Goal: Contribute content: Contribute content

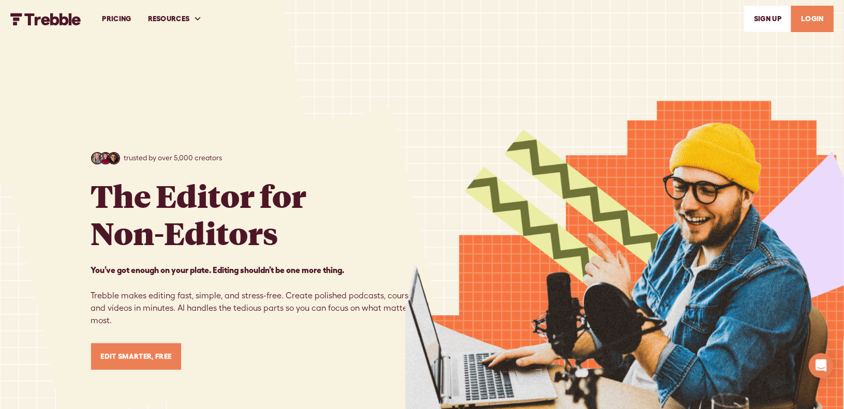
click at [811, 20] on link "LOGIN" at bounding box center [812, 19] width 42 height 26
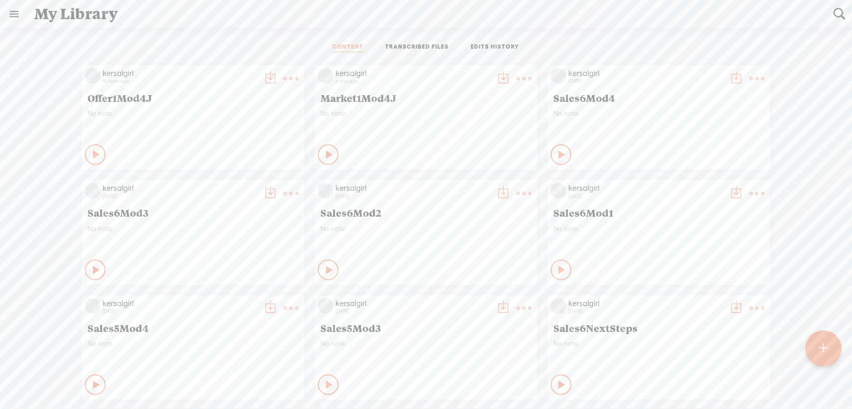
click at [819, 345] on t at bounding box center [823, 348] width 9 height 23
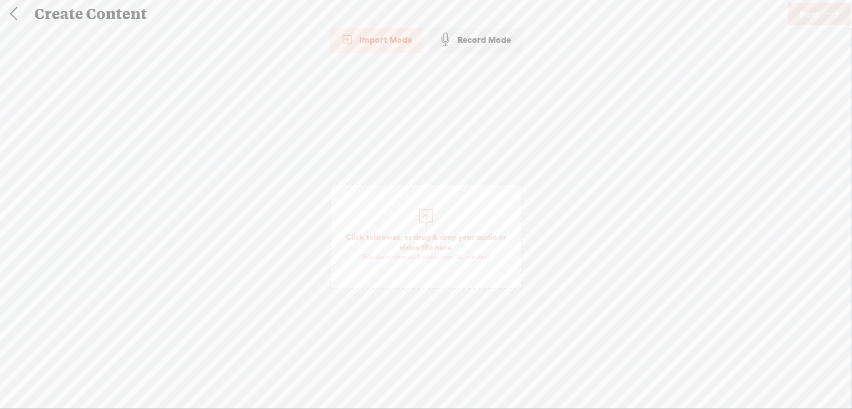
click at [394, 233] on span "browse" at bounding box center [387, 236] width 27 height 9
click at [810, 13] on span "Next" at bounding box center [810, 14] width 20 height 26
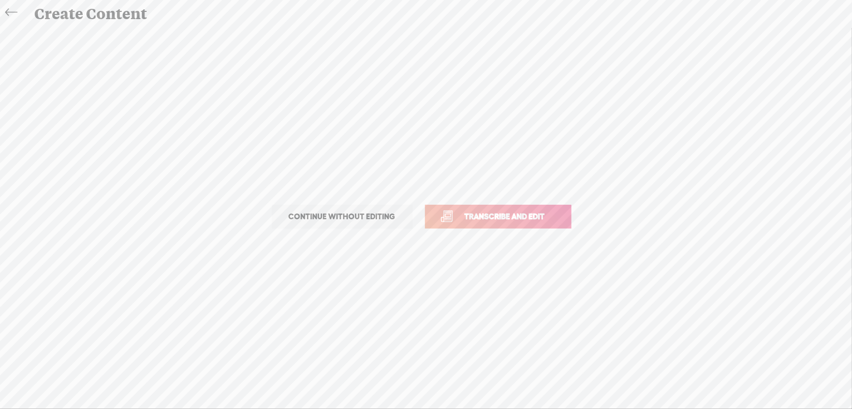
click at [523, 220] on span "Transcribe and edit" at bounding box center [505, 217] width 102 height 12
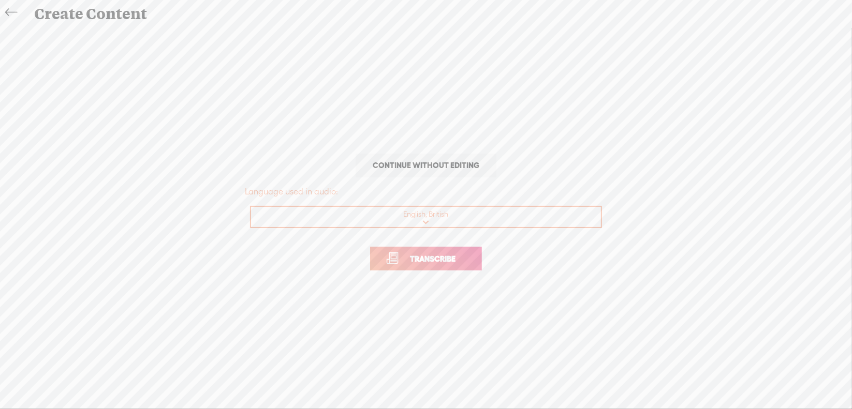
click at [425, 258] on span "Transcribe" at bounding box center [432, 259] width 67 height 12
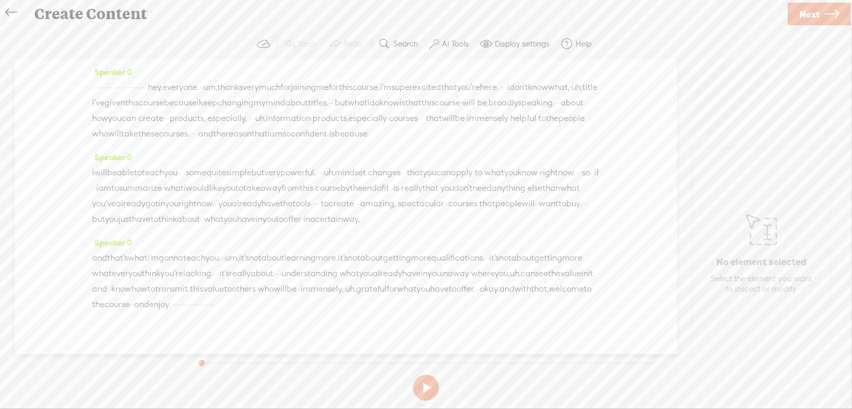
click at [813, 11] on span "Next" at bounding box center [810, 14] width 20 height 26
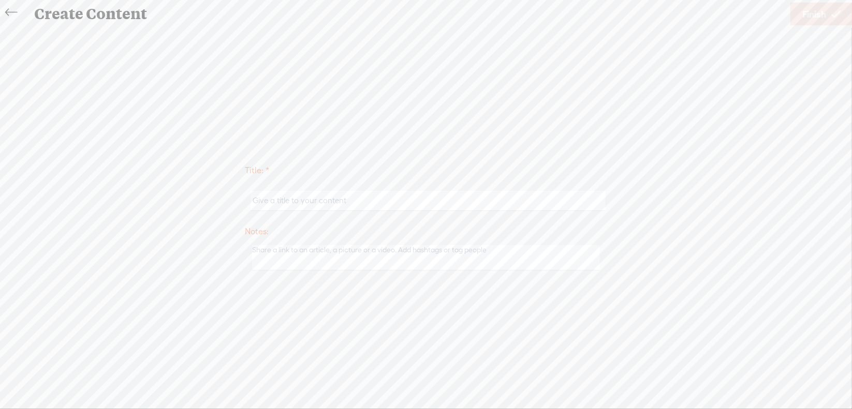
click at [335, 193] on input "text" at bounding box center [428, 201] width 355 height 20
type input "OldProd1Intro"
click at [797, 14] on link "Finish" at bounding box center [821, 14] width 62 height 23
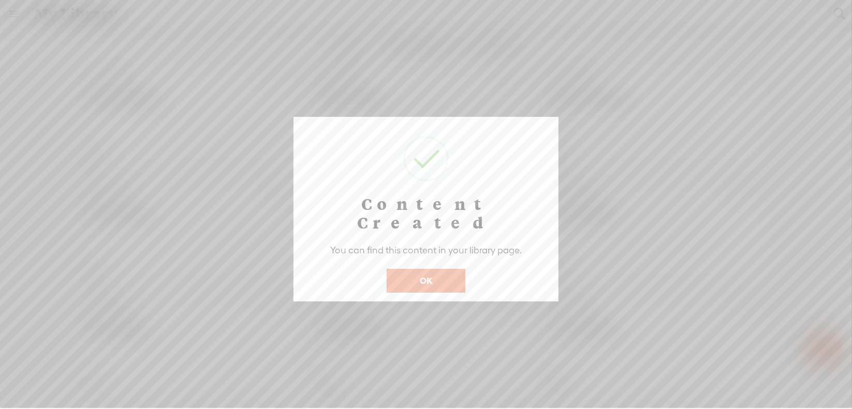
click at [430, 269] on button "OK" at bounding box center [426, 281] width 79 height 24
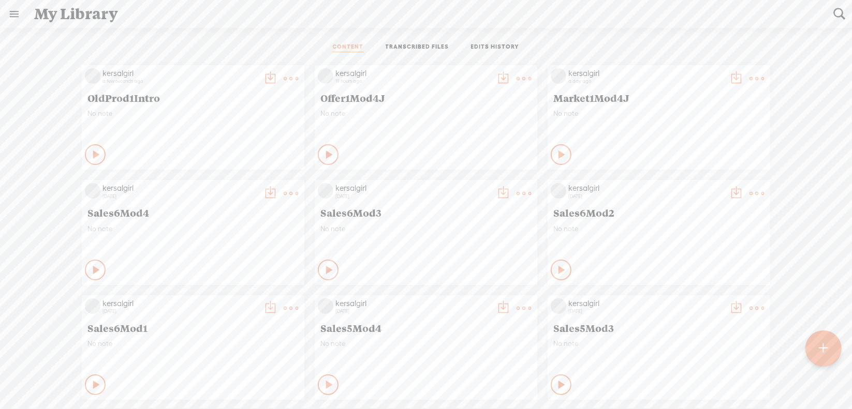
click at [824, 344] on t at bounding box center [823, 348] width 9 height 23
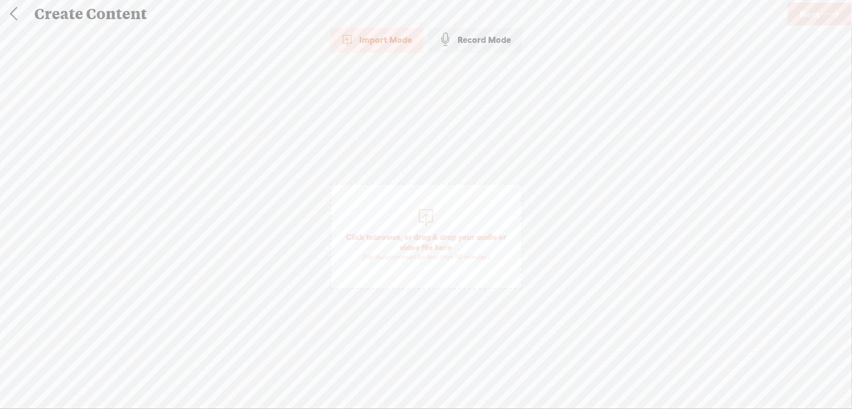
click at [380, 237] on span "browse" at bounding box center [387, 236] width 27 height 9
click at [808, 9] on span "Next" at bounding box center [810, 14] width 20 height 26
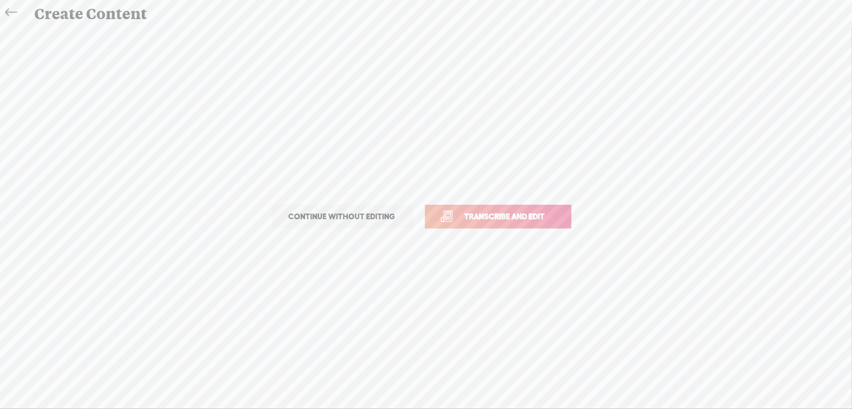
click at [507, 213] on span "Transcribe and edit" at bounding box center [505, 217] width 102 height 12
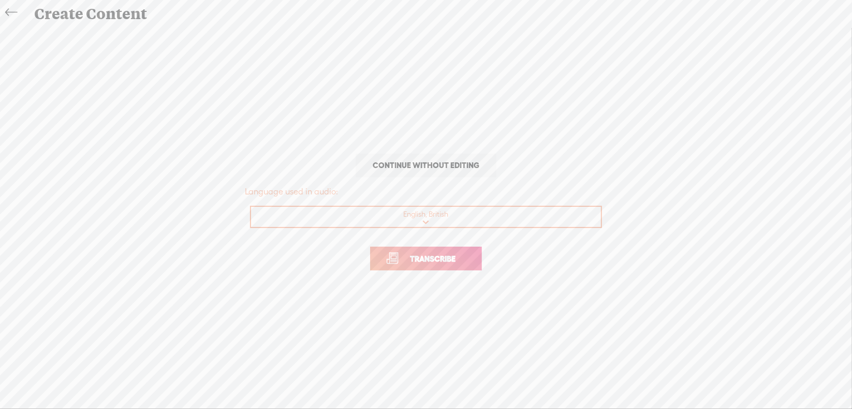
click at [419, 258] on span "Transcribe" at bounding box center [432, 259] width 67 height 12
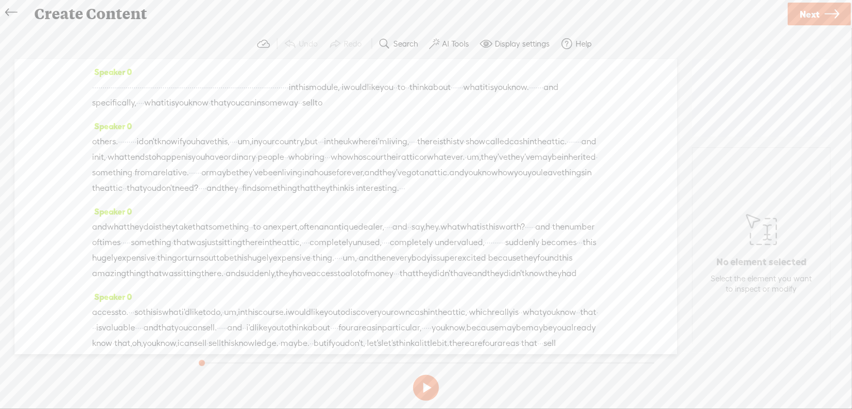
click at [813, 10] on span "Next" at bounding box center [810, 14] width 20 height 26
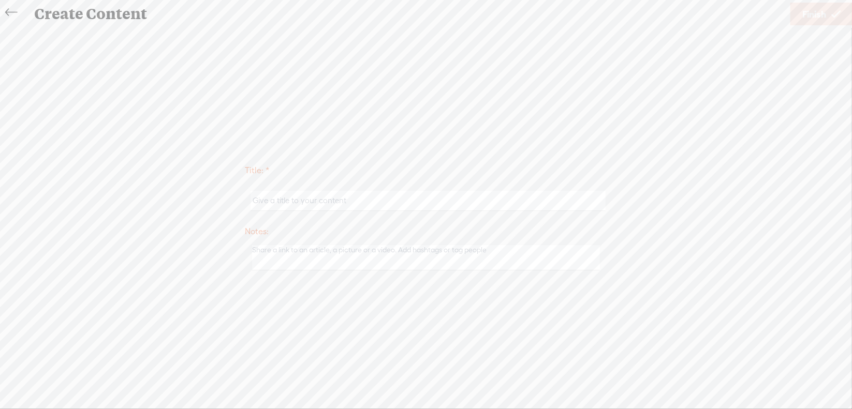
click at [350, 198] on input "text" at bounding box center [428, 201] width 355 height 20
type input "o"
type input "OldProd1Mod1"
click at [811, 10] on span "Finish" at bounding box center [814, 14] width 24 height 26
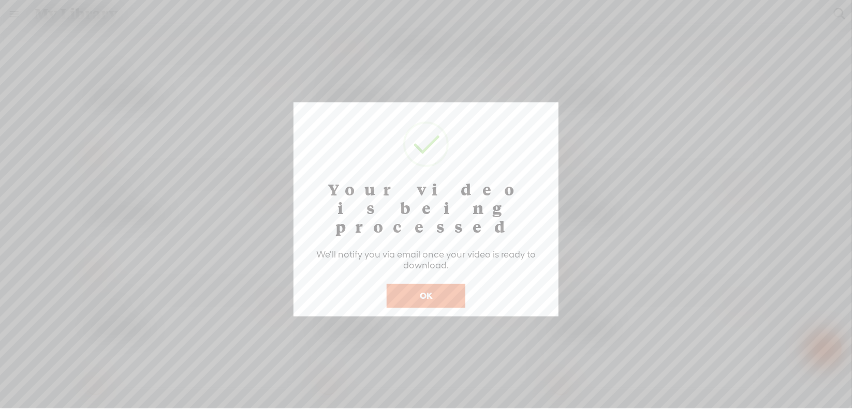
click at [425, 284] on button "OK" at bounding box center [426, 296] width 79 height 24
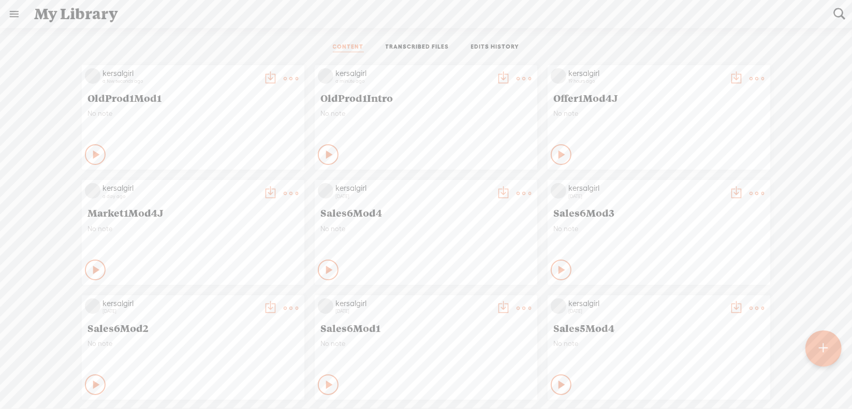
click at [824, 346] on t at bounding box center [823, 348] width 9 height 23
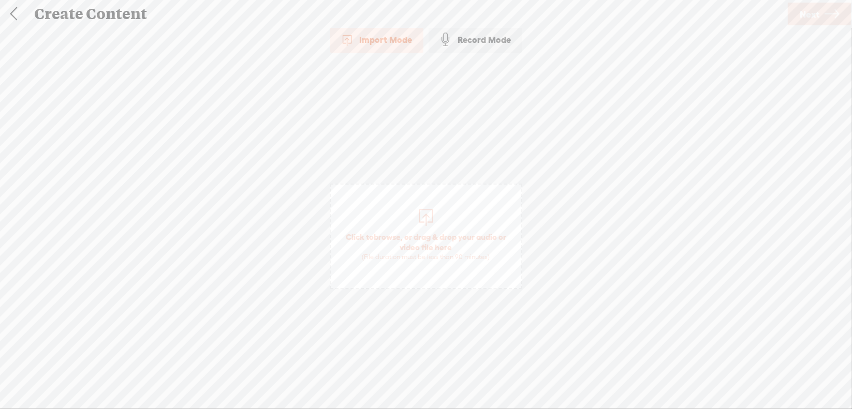
click at [388, 232] on span "browse" at bounding box center [387, 236] width 27 height 9
click at [815, 14] on span "Next" at bounding box center [810, 14] width 20 height 26
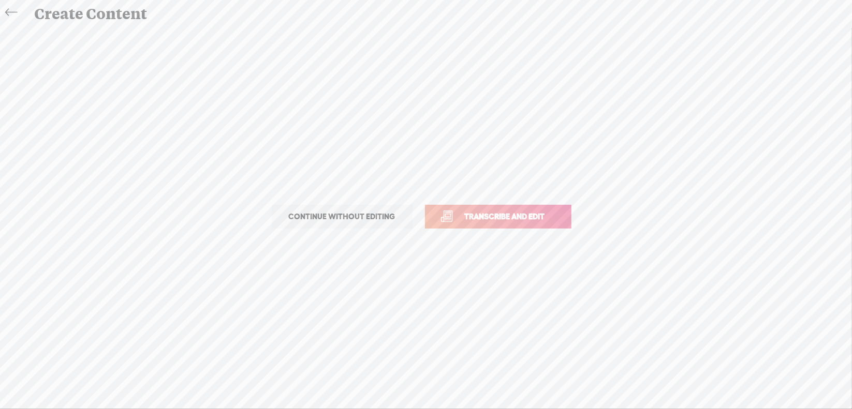
click at [503, 216] on span "Transcribe and edit" at bounding box center [505, 217] width 102 height 12
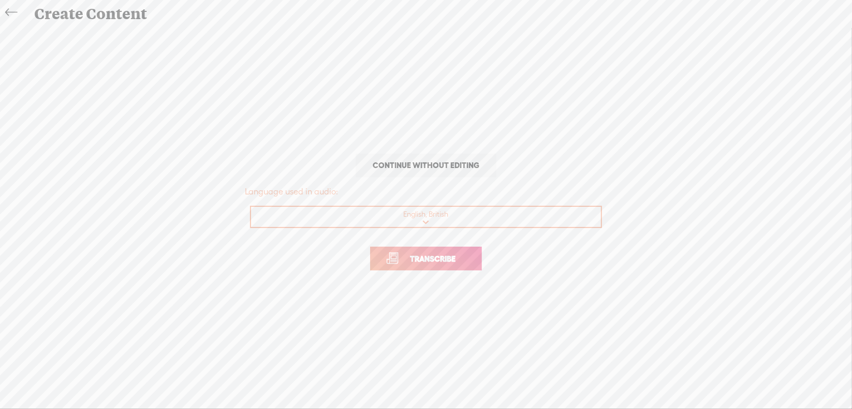
click at [429, 255] on span "Transcribe" at bounding box center [432, 259] width 67 height 12
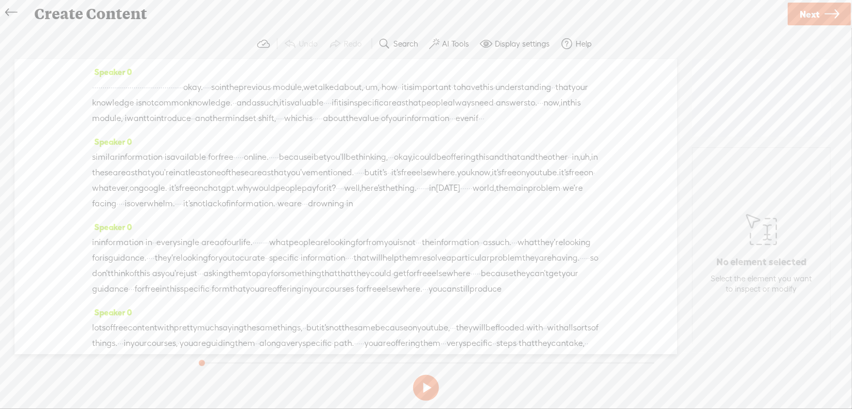
click at [813, 8] on span "Next" at bounding box center [810, 14] width 20 height 26
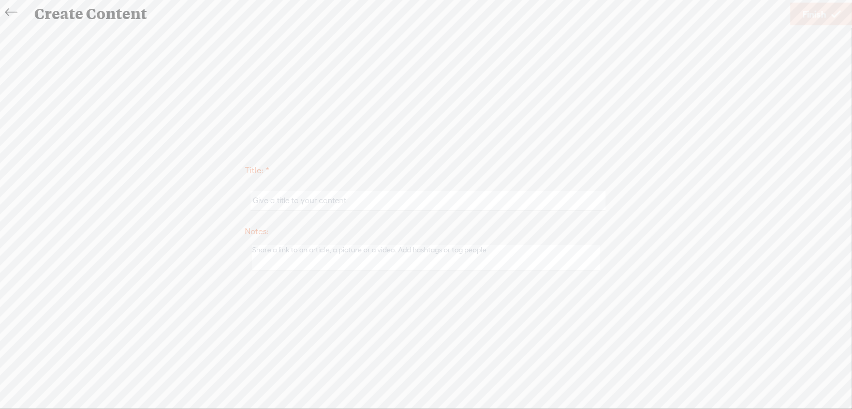
click at [371, 194] on input "text" at bounding box center [428, 201] width 355 height 20
type input "OldProd1Mod2"
click at [820, 13] on span "Finish" at bounding box center [814, 14] width 24 height 26
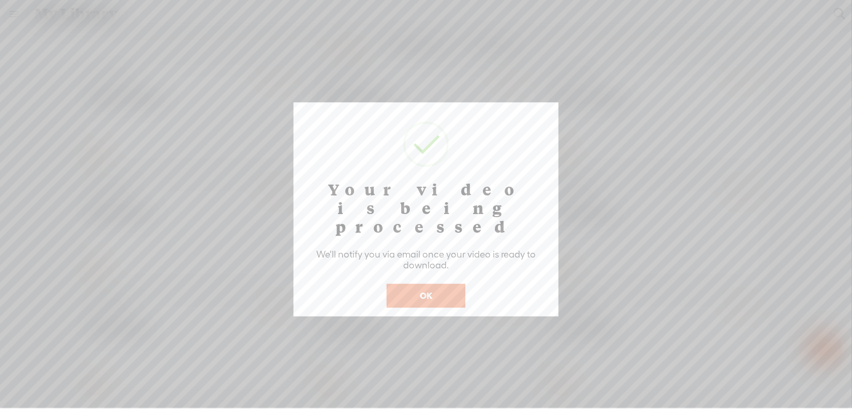
click at [437, 284] on button "OK" at bounding box center [426, 296] width 79 height 24
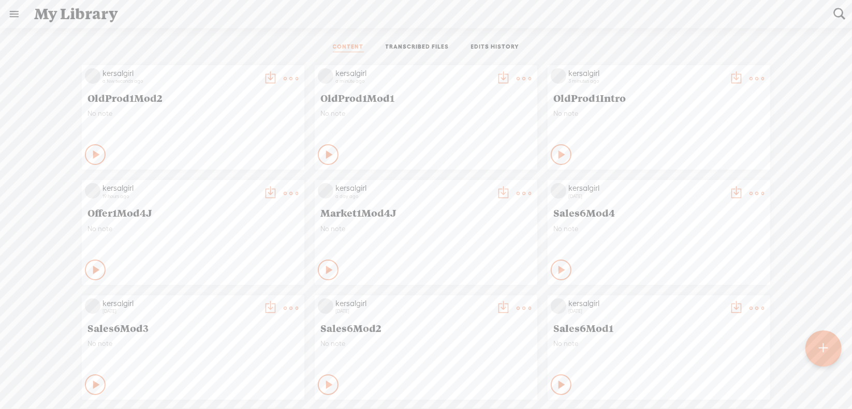
click at [819, 343] on t at bounding box center [823, 348] width 9 height 23
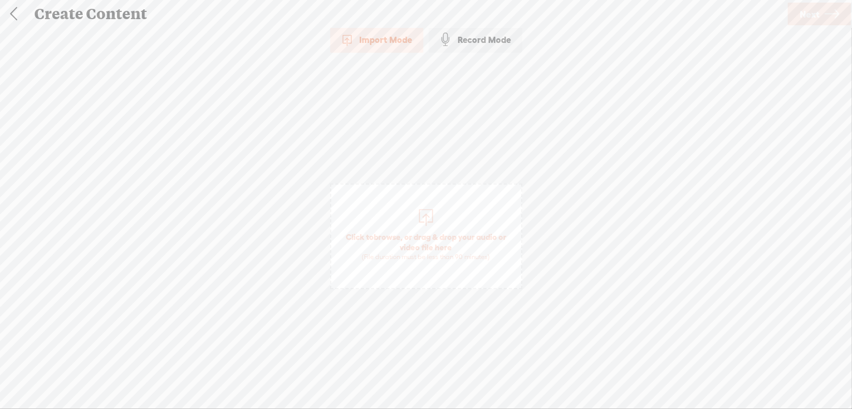
click at [390, 235] on span "browse" at bounding box center [387, 236] width 27 height 9
click at [802, 14] on span "Next" at bounding box center [810, 14] width 20 height 26
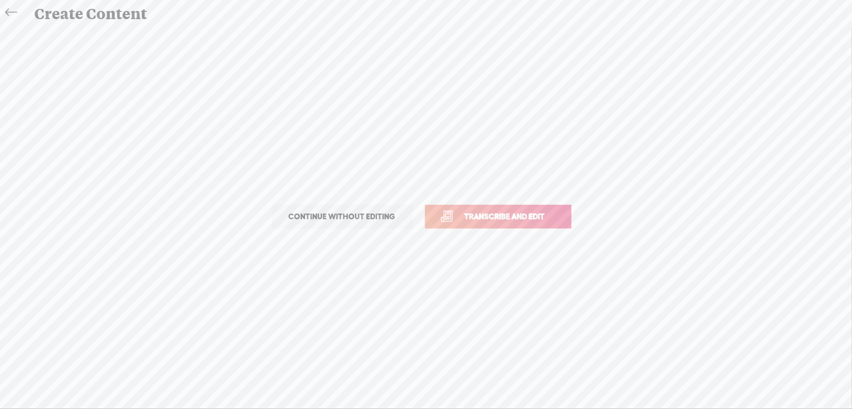
click at [524, 216] on span "Transcribe and edit" at bounding box center [505, 217] width 102 height 12
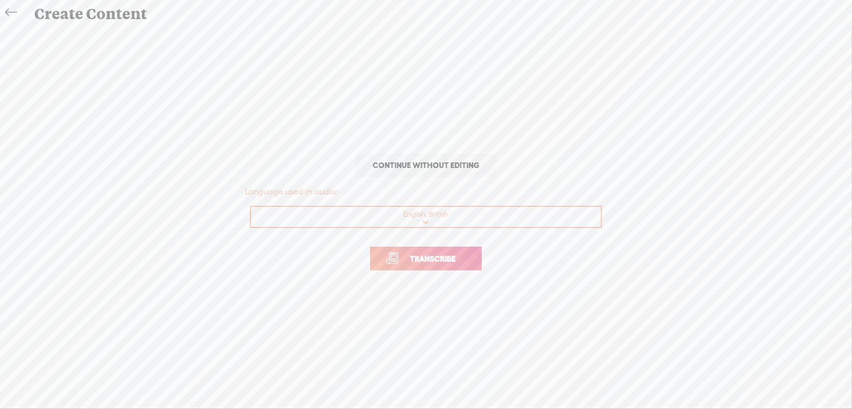
click at [437, 257] on span "Transcribe" at bounding box center [432, 259] width 67 height 12
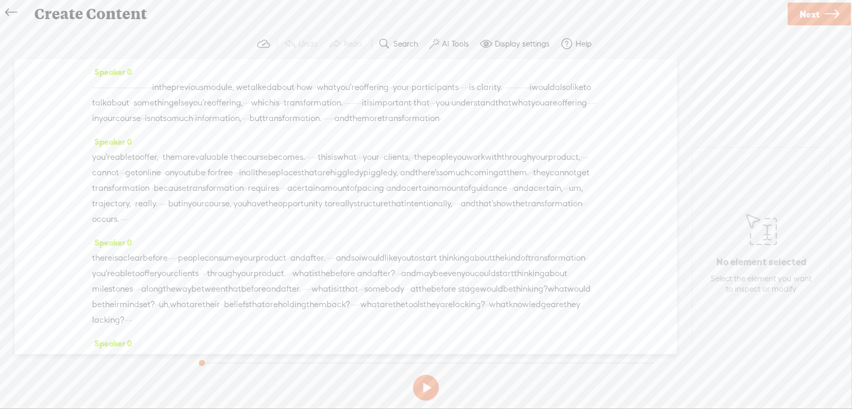
click at [804, 12] on span "Next" at bounding box center [810, 14] width 20 height 26
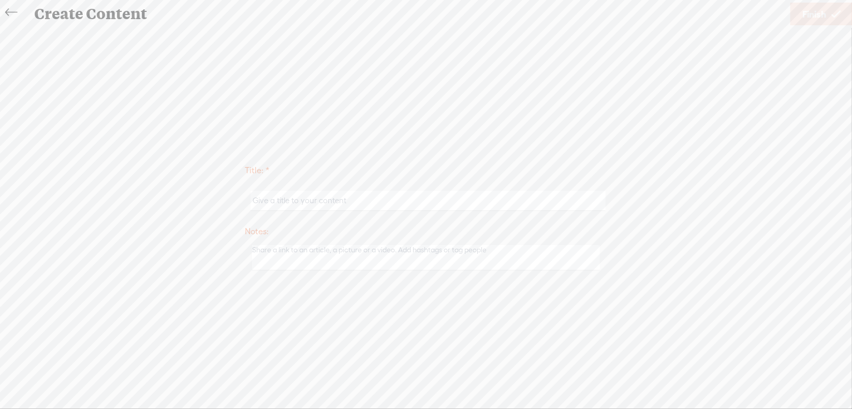
click at [352, 202] on input "text" at bounding box center [428, 201] width 355 height 20
type input "OldProd1Mod3"
drag, startPoint x: 804, startPoint y: 16, endPoint x: 800, endPoint y: 19, distance: 5.6
click at [804, 15] on span "Finish" at bounding box center [814, 14] width 24 height 26
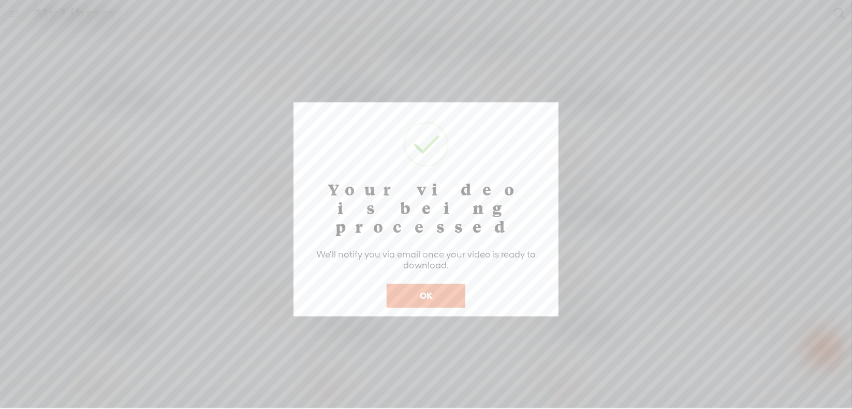
click at [405, 284] on button "OK" at bounding box center [426, 296] width 79 height 24
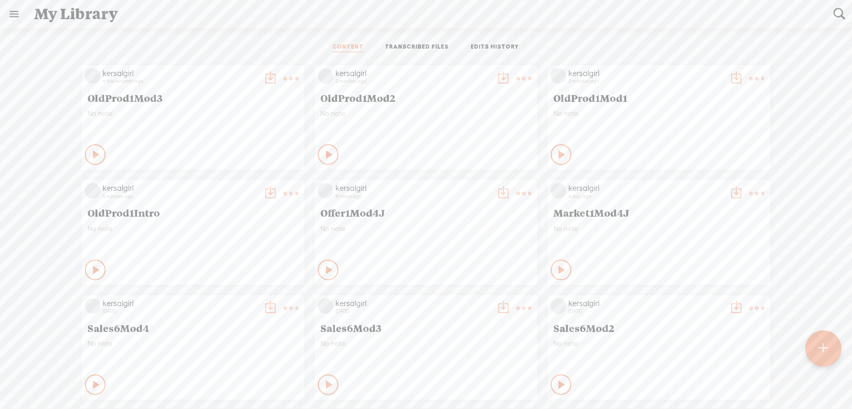
click at [828, 343] on div at bounding box center [823, 349] width 37 height 37
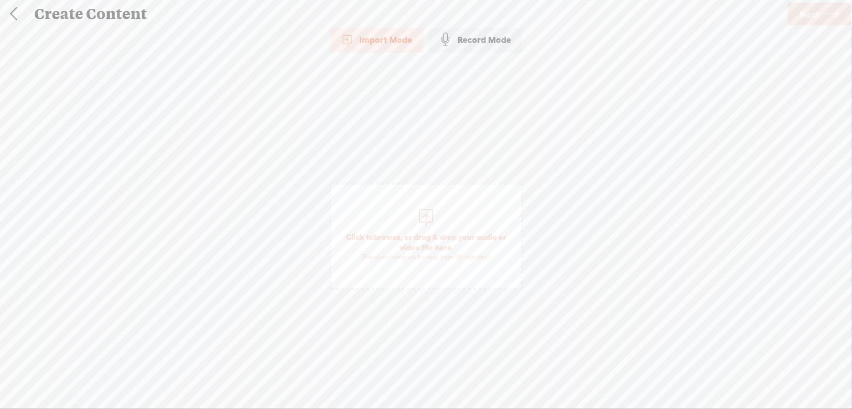
click at [382, 233] on span "browse" at bounding box center [387, 236] width 27 height 9
click at [808, 14] on span "Next" at bounding box center [810, 14] width 20 height 26
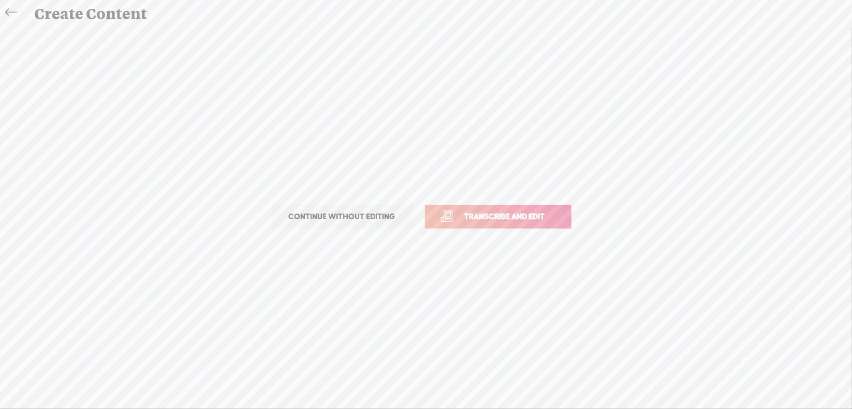
click at [491, 210] on link "Transcribe and edit" at bounding box center [498, 217] width 146 height 24
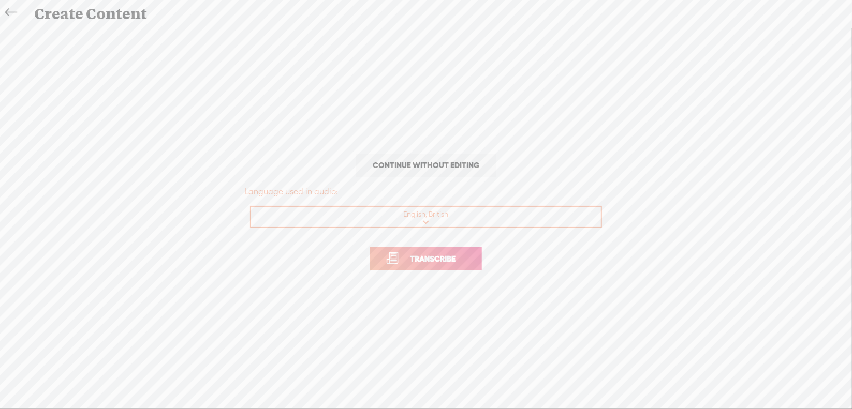
click at [424, 255] on span "Transcribe" at bounding box center [432, 259] width 67 height 12
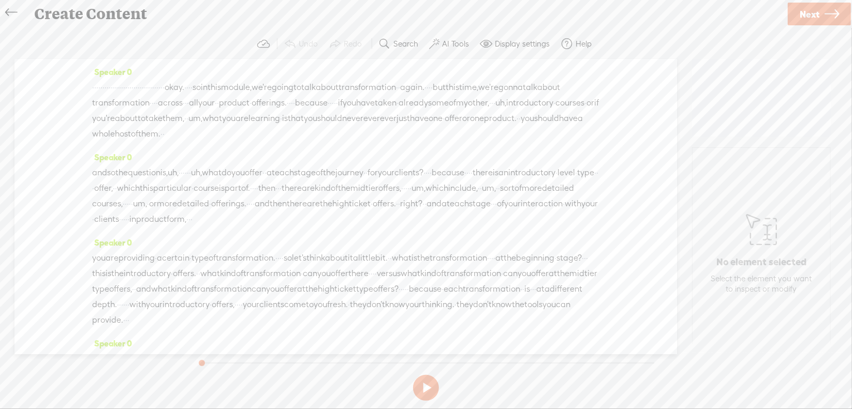
click at [796, 11] on link "Next" at bounding box center [819, 14] width 63 height 23
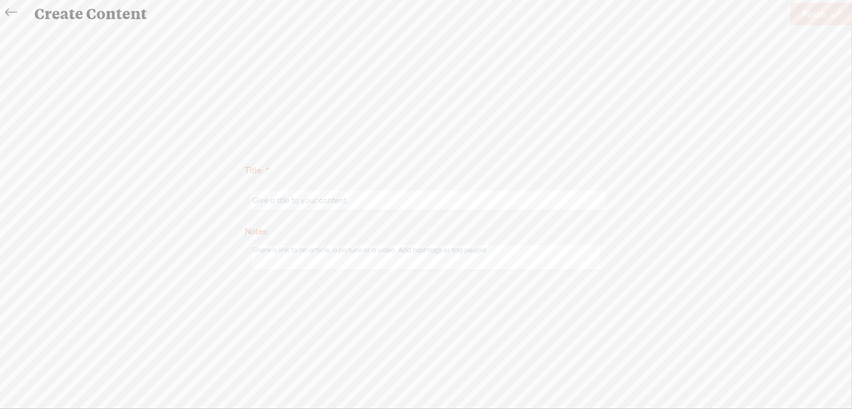
click at [405, 200] on input "text" at bounding box center [428, 201] width 355 height 20
type input "OldProd1Mod4"
drag, startPoint x: 798, startPoint y: 18, endPoint x: 794, endPoint y: 22, distance: 5.9
click at [798, 18] on link "Finish" at bounding box center [821, 14] width 62 height 23
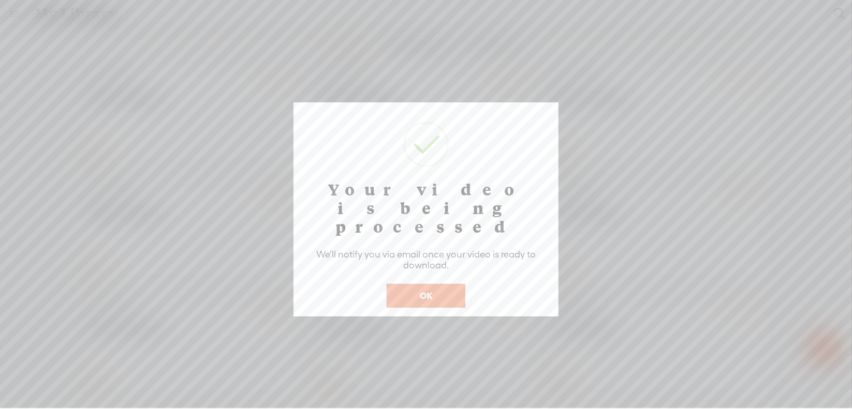
click at [439, 284] on button "OK" at bounding box center [426, 296] width 79 height 24
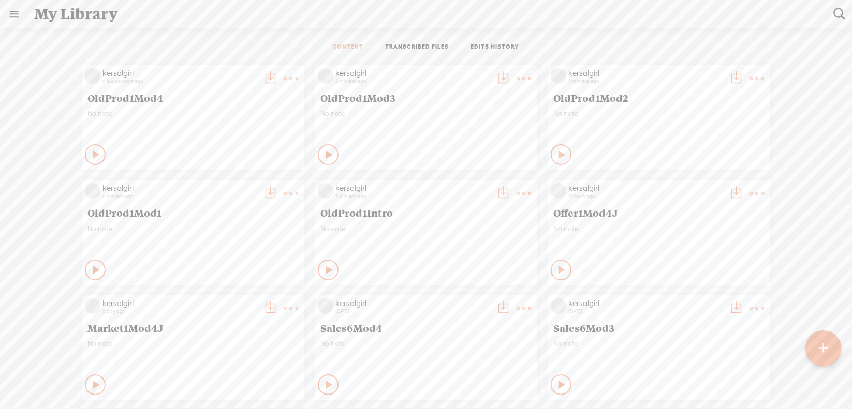
click at [828, 346] on div at bounding box center [823, 349] width 36 height 36
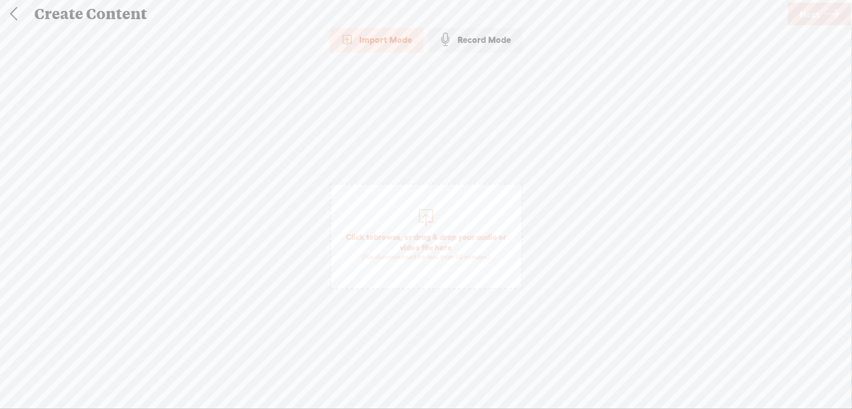
click at [391, 232] on span "browse" at bounding box center [387, 236] width 27 height 9
click at [826, 12] on icon at bounding box center [832, 14] width 14 height 26
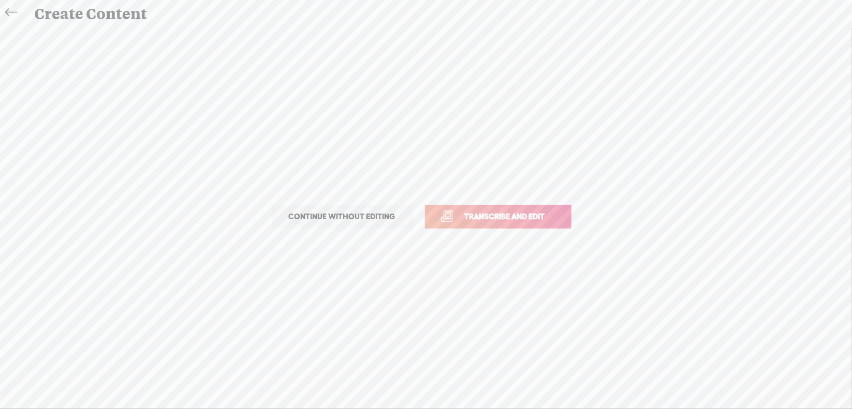
click at [505, 214] on span "Transcribe and edit" at bounding box center [505, 217] width 102 height 12
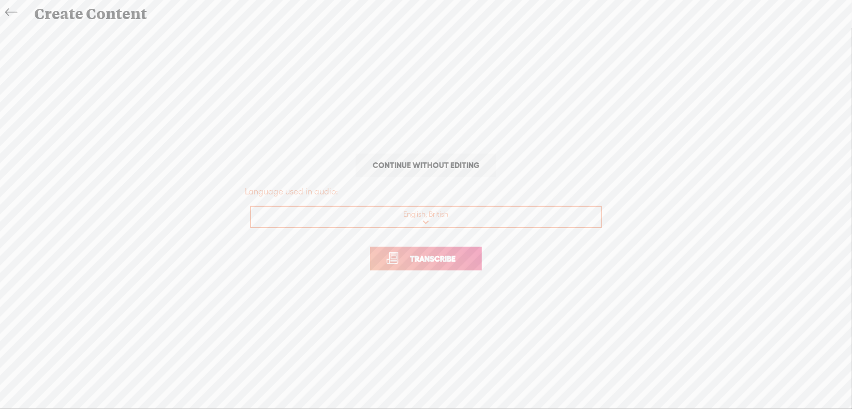
click at [437, 259] on span "Transcribe" at bounding box center [432, 259] width 67 height 12
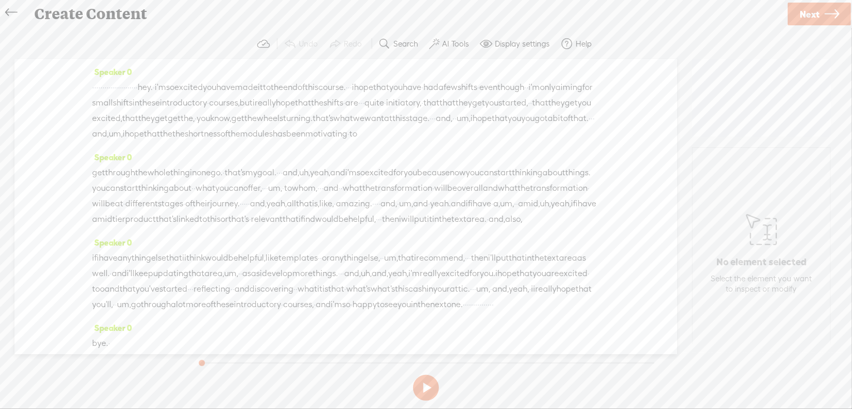
click at [806, 11] on span "Next" at bounding box center [810, 14] width 20 height 26
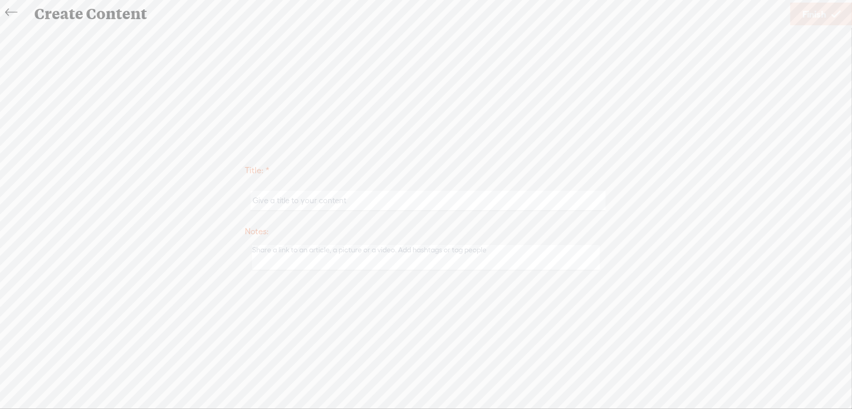
click at [275, 201] on input "text" at bounding box center [428, 201] width 355 height 20
type input "OldProd1NextSteps"
click at [814, 16] on span "Finish" at bounding box center [814, 14] width 24 height 26
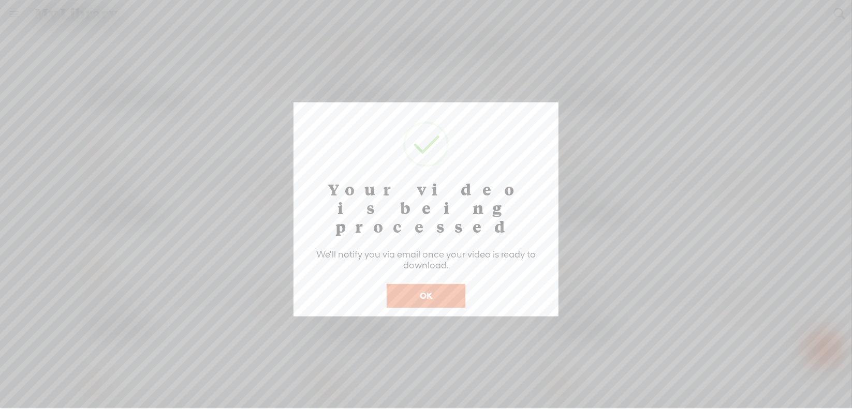
click at [432, 284] on button "OK" at bounding box center [426, 296] width 79 height 24
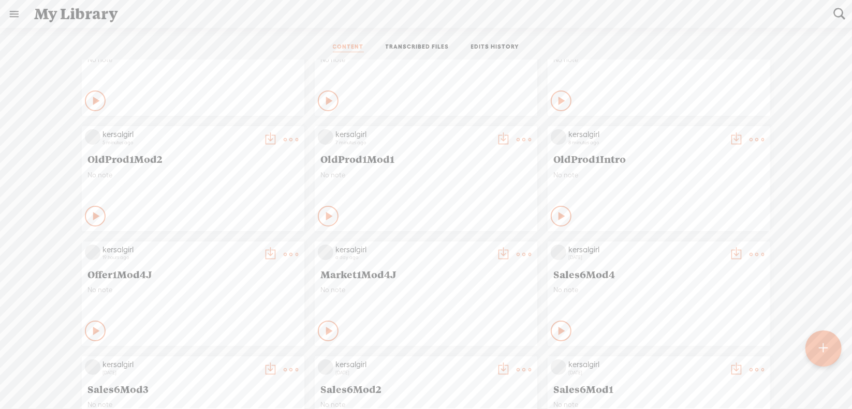
scroll to position [52, 0]
click at [751, 137] on t at bounding box center [757, 142] width 14 height 14
click at [698, 245] on link "Download as..." at bounding box center [700, 248] width 104 height 24
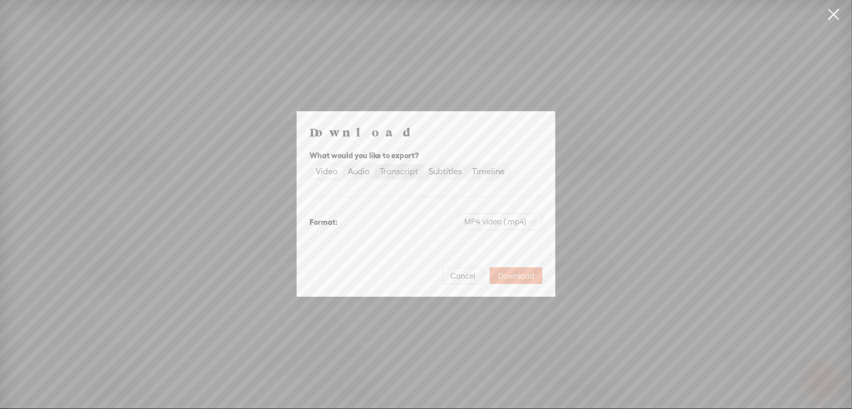
click at [403, 168] on div "Transcript" at bounding box center [399, 172] width 38 height 14
click at [375, 165] on input "Transcript" at bounding box center [375, 165] width 0 height 0
click at [513, 220] on span "Plain text (.txt)" at bounding box center [506, 222] width 59 height 16
click at [495, 278] on div "Microsoft Word (.docx) Best for editing, formatted" at bounding box center [491, 278] width 86 height 25
click at [518, 273] on span "Download" at bounding box center [516, 276] width 36 height 10
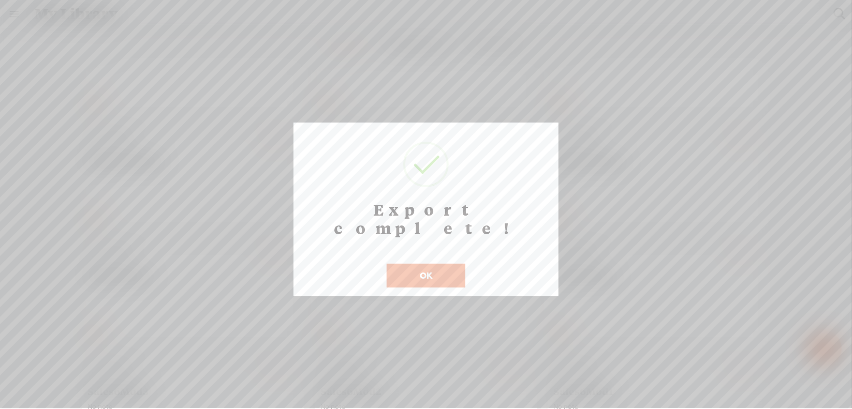
click at [421, 264] on button "OK" at bounding box center [426, 276] width 79 height 24
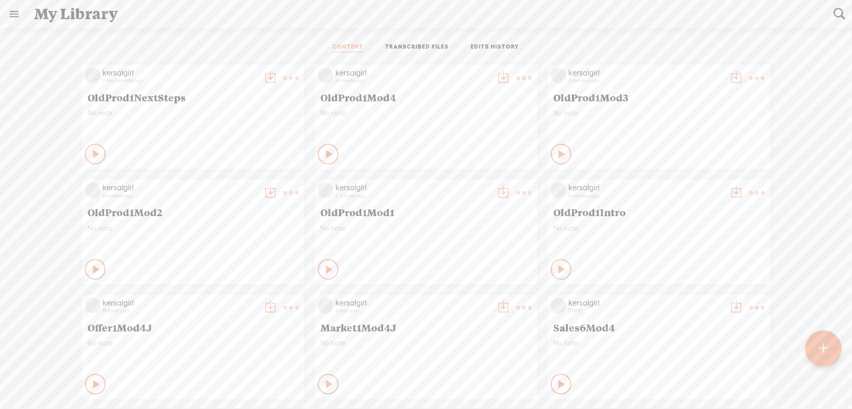
scroll to position [0, 0]
click at [517, 195] on t at bounding box center [524, 193] width 14 height 14
click at [464, 297] on link "Download as..." at bounding box center [467, 300] width 104 height 24
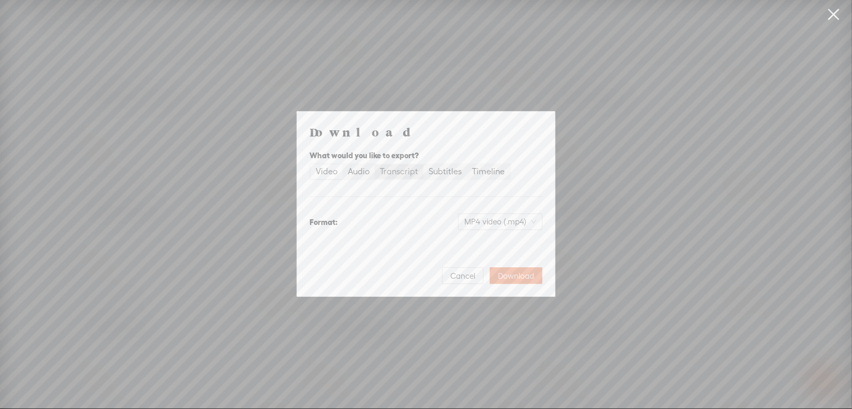
click at [405, 177] on div "Transcript" at bounding box center [399, 172] width 38 height 14
click at [375, 165] on input "Transcript" at bounding box center [375, 165] width 0 height 0
click at [504, 216] on span "Plain text (.txt)" at bounding box center [506, 222] width 59 height 16
click at [494, 283] on div "Best for editing, formatted" at bounding box center [491, 285] width 86 height 8
click at [516, 274] on span "Download" at bounding box center [516, 276] width 36 height 10
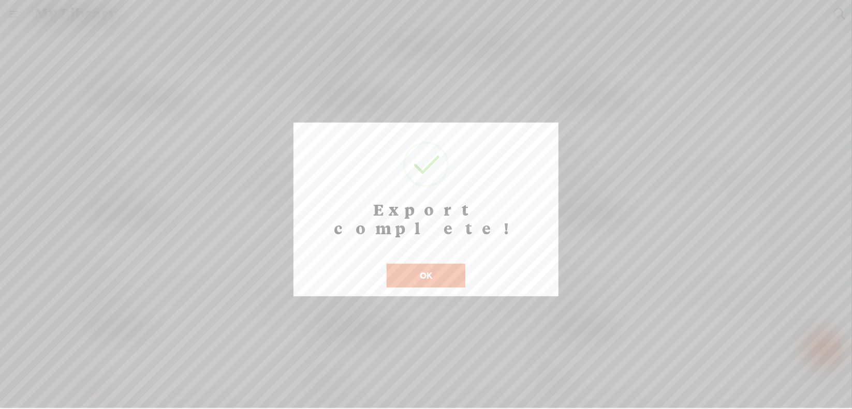
click at [432, 264] on button "OK" at bounding box center [426, 276] width 79 height 24
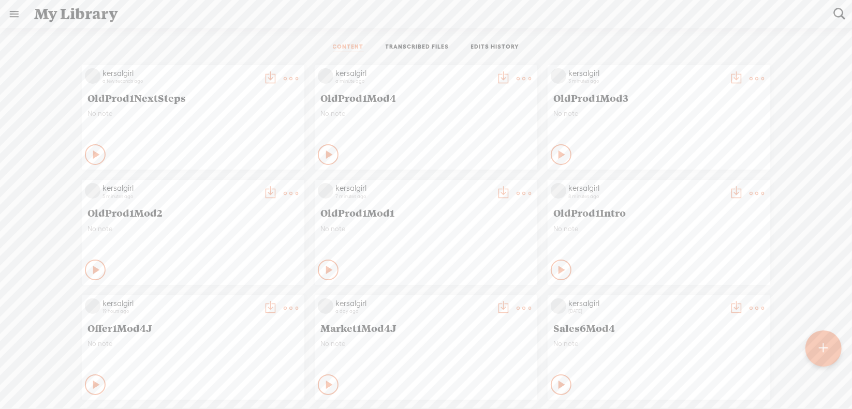
click at [284, 189] on t at bounding box center [291, 193] width 14 height 14
click at [251, 296] on link "Download as..." at bounding box center [234, 300] width 104 height 24
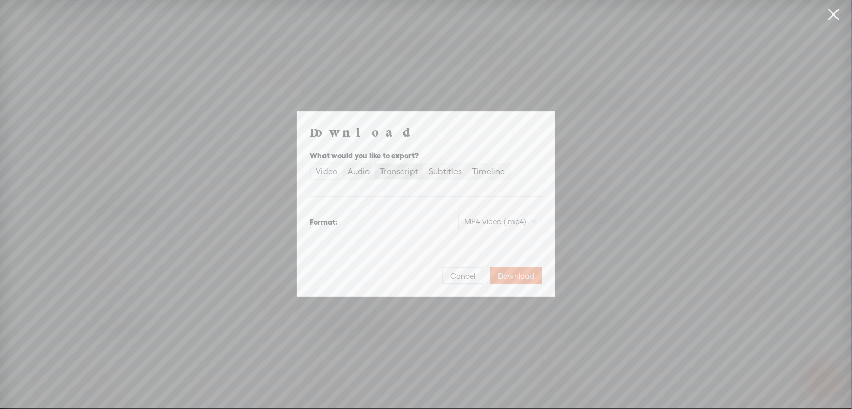
click at [403, 177] on div "Transcript" at bounding box center [399, 172] width 38 height 14
click at [375, 165] on input "Transcript" at bounding box center [375, 165] width 0 height 0
click at [501, 222] on span "Plain text (.txt)" at bounding box center [506, 222] width 59 height 16
click at [494, 278] on div "Microsoft Word (.docx) Best for editing, formatted" at bounding box center [491, 278] width 86 height 25
click at [513, 276] on span "Download" at bounding box center [516, 276] width 36 height 10
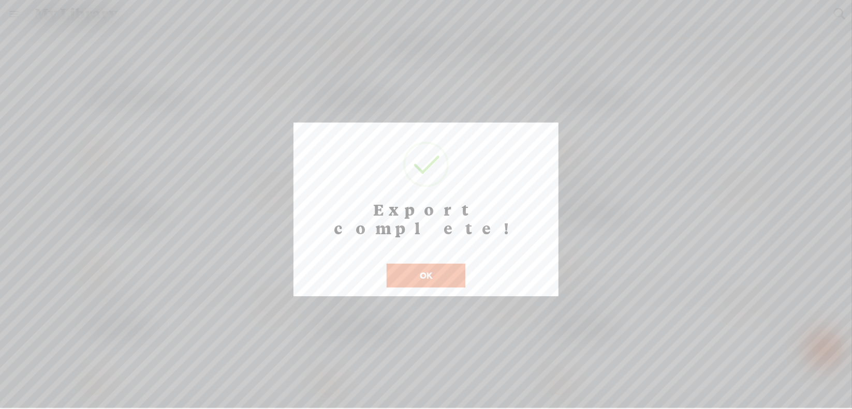
click at [412, 264] on button "OK" at bounding box center [426, 276] width 79 height 24
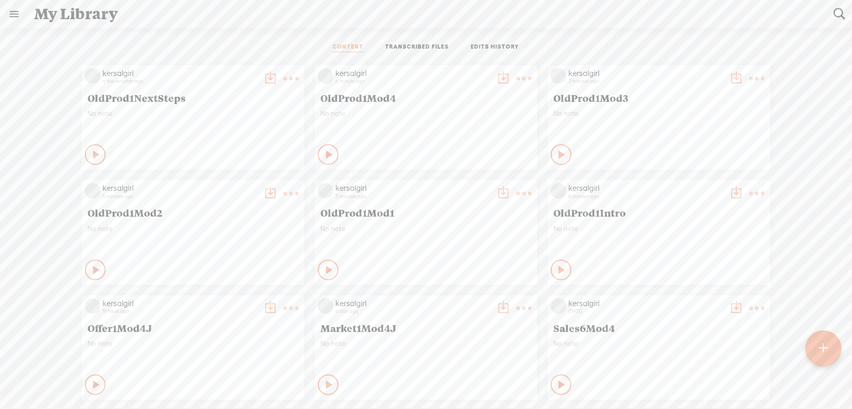
click at [751, 78] on t at bounding box center [757, 78] width 14 height 14
click at [694, 179] on link "Download as..." at bounding box center [700, 184] width 104 height 24
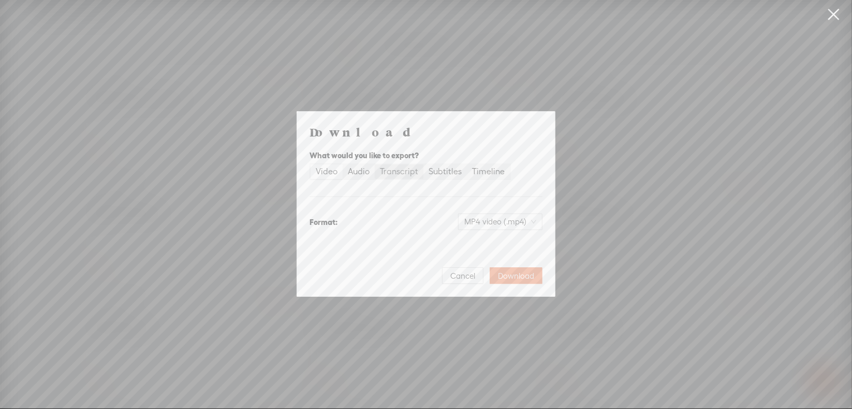
click at [409, 171] on div "Transcript" at bounding box center [399, 172] width 38 height 14
click at [375, 165] on input "Transcript" at bounding box center [375, 165] width 0 height 0
click at [508, 223] on span "Plain text (.txt)" at bounding box center [506, 222] width 59 height 16
click at [516, 278] on div "Microsoft Word (.docx)" at bounding box center [491, 273] width 86 height 10
click at [512, 276] on span "Download" at bounding box center [516, 276] width 36 height 10
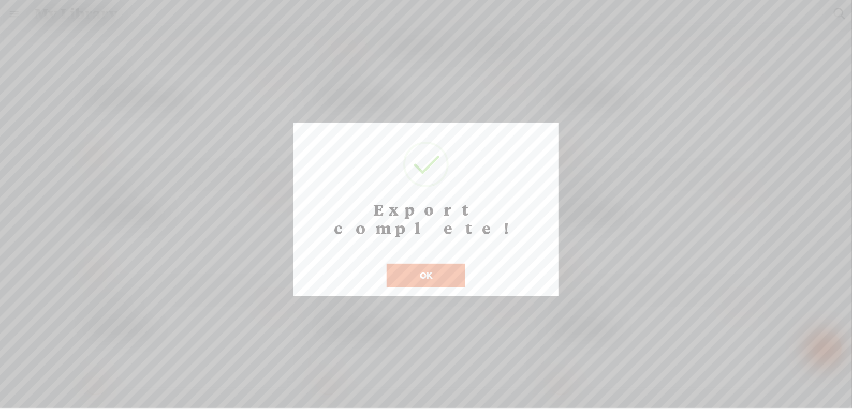
click at [418, 264] on button "OK" at bounding box center [426, 276] width 79 height 24
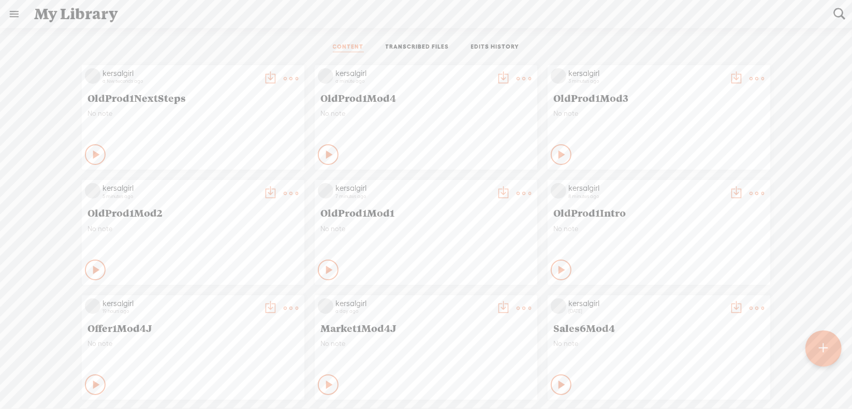
click at [517, 78] on t at bounding box center [524, 78] width 14 height 14
click at [616, 42] on div "CONTENT TRANSCRIBED FILES EDITS HISTORY" at bounding box center [426, 47] width 836 height 25
click at [518, 82] on t at bounding box center [524, 78] width 14 height 14
click at [473, 179] on link "Download as..." at bounding box center [467, 184] width 104 height 24
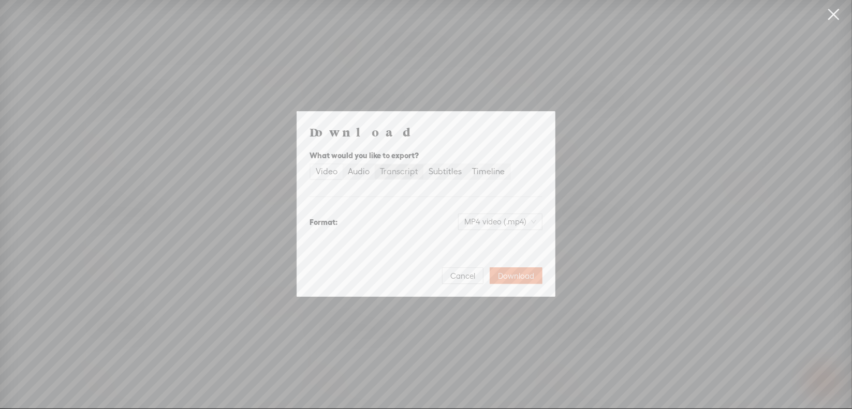
click at [406, 173] on div "Transcript" at bounding box center [399, 172] width 38 height 14
click at [375, 165] on input "Transcript" at bounding box center [375, 165] width 0 height 0
click at [492, 227] on span "Plain text (.txt)" at bounding box center [506, 222] width 59 height 16
click at [495, 281] on div "Best for editing, formatted" at bounding box center [491, 285] width 86 height 8
click at [517, 276] on span "Download" at bounding box center [516, 276] width 36 height 10
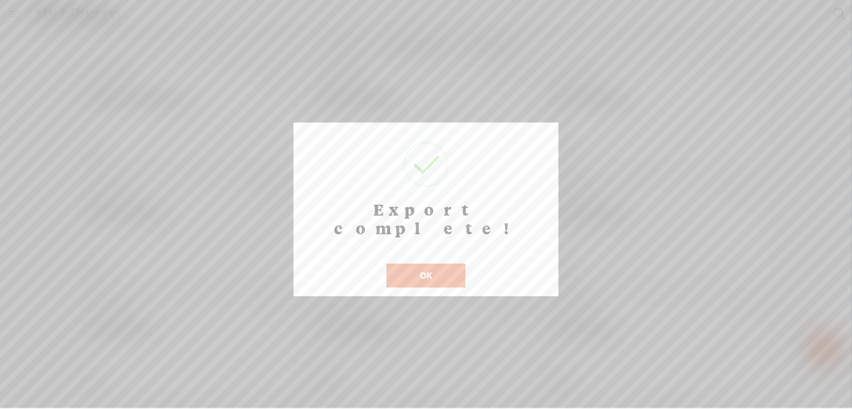
click at [410, 264] on button "OK" at bounding box center [426, 276] width 79 height 24
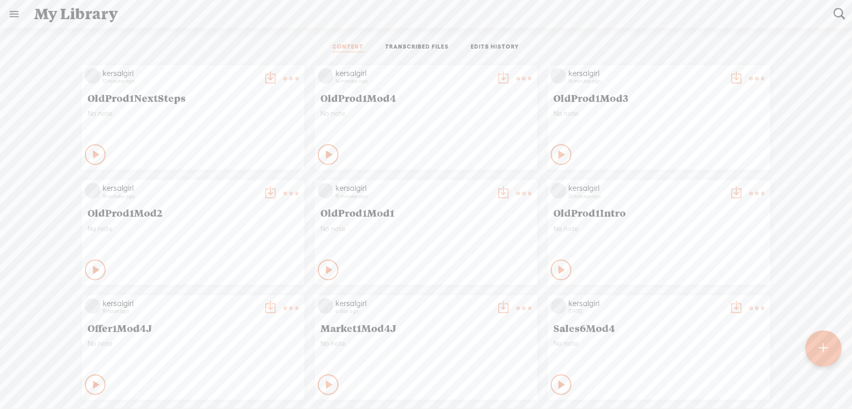
click at [284, 80] on t at bounding box center [291, 78] width 14 height 14
click at [243, 183] on link "Download as..." at bounding box center [234, 184] width 104 height 24
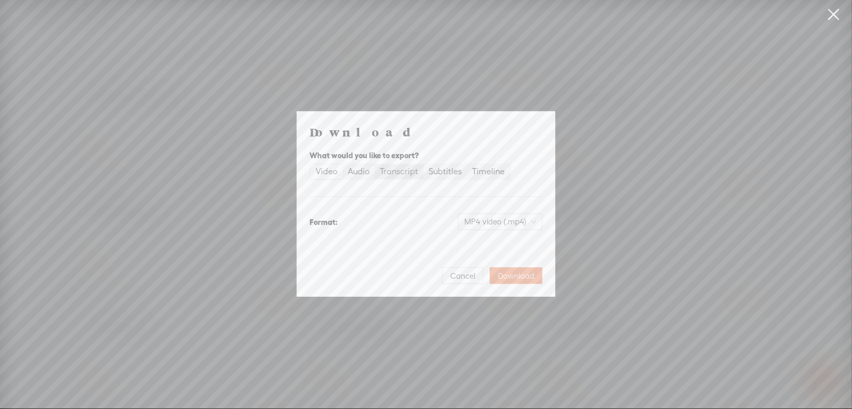
click at [387, 173] on div "Transcript" at bounding box center [399, 172] width 38 height 14
click at [375, 165] on input "Transcript" at bounding box center [375, 165] width 0 height 0
click at [506, 227] on span "Plain text (.txt)" at bounding box center [506, 222] width 59 height 16
click at [505, 275] on div "Microsoft Word (.docx)" at bounding box center [491, 273] width 86 height 10
click at [512, 275] on span "Download" at bounding box center [516, 276] width 36 height 10
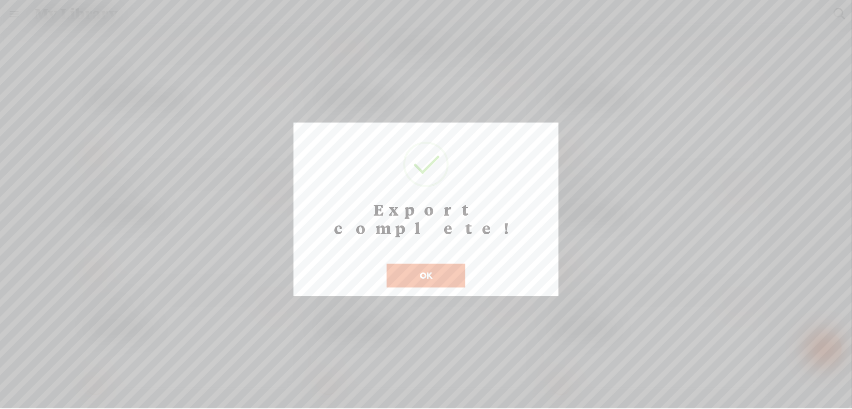
click at [426, 264] on button "OK" at bounding box center [426, 276] width 79 height 24
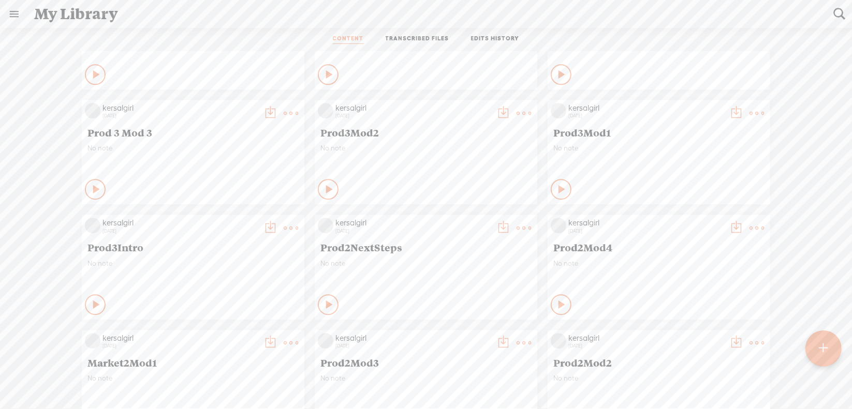
scroll to position [5139, 0]
click at [287, 228] on t at bounding box center [291, 227] width 14 height 14
click at [256, 331] on link "Download as..." at bounding box center [234, 333] width 104 height 24
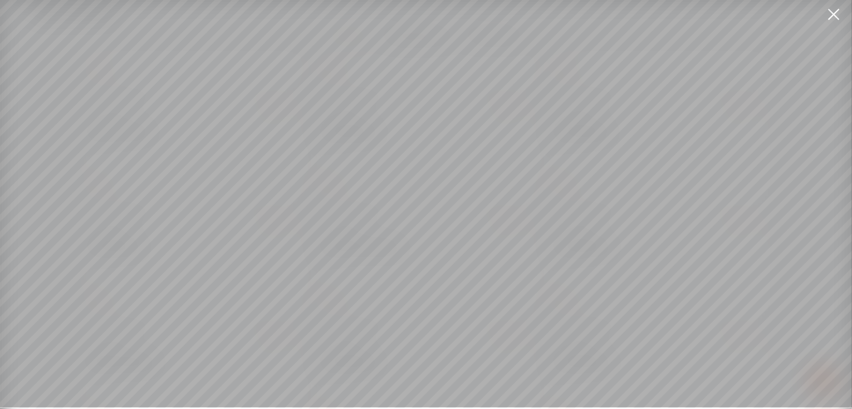
scroll to position [8, 0]
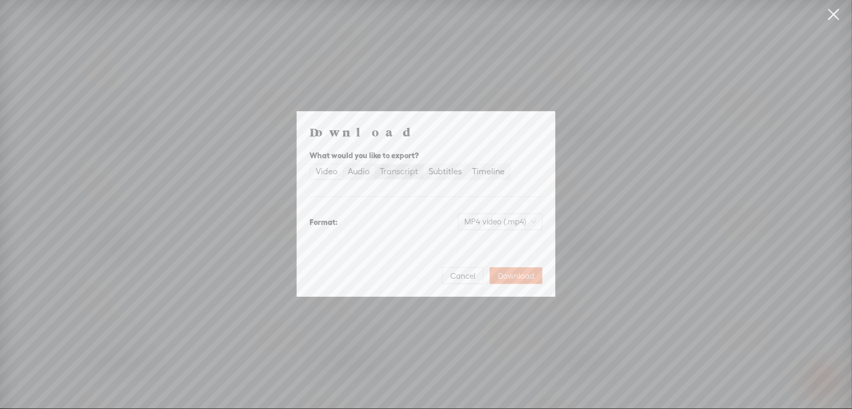
click at [396, 169] on div "Transcript" at bounding box center [399, 172] width 38 height 14
click at [375, 165] on input "Transcript" at bounding box center [375, 165] width 0 height 0
click at [502, 223] on span "Plain text (.txt)" at bounding box center [506, 222] width 59 height 16
click at [502, 274] on div "Microsoft Word (.docx)" at bounding box center [491, 273] width 86 height 10
click at [515, 275] on span "Download" at bounding box center [516, 276] width 36 height 10
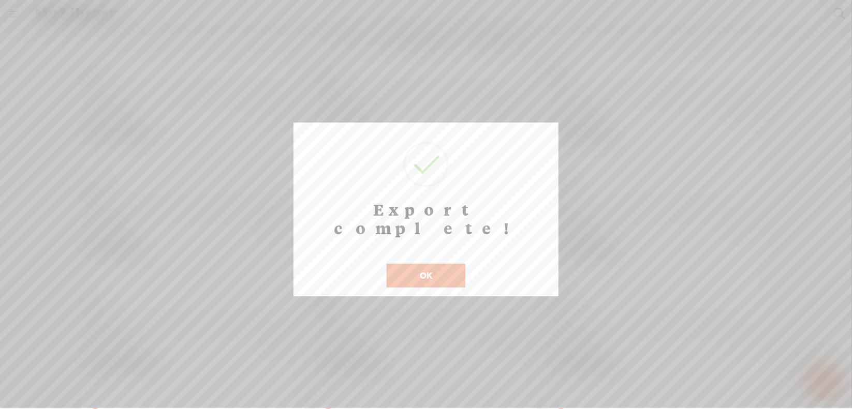
scroll to position [8, 0]
click at [423, 264] on button "OK" at bounding box center [426, 276] width 79 height 24
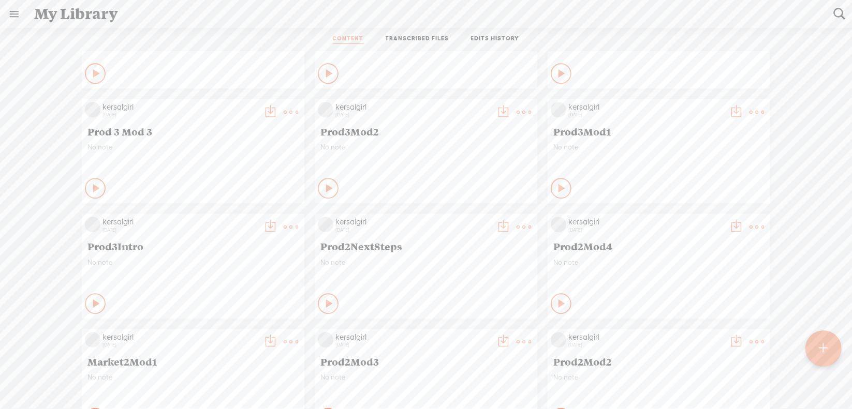
click at [750, 112] on t at bounding box center [757, 112] width 14 height 14
click at [694, 215] on link "Download as..." at bounding box center [700, 219] width 104 height 24
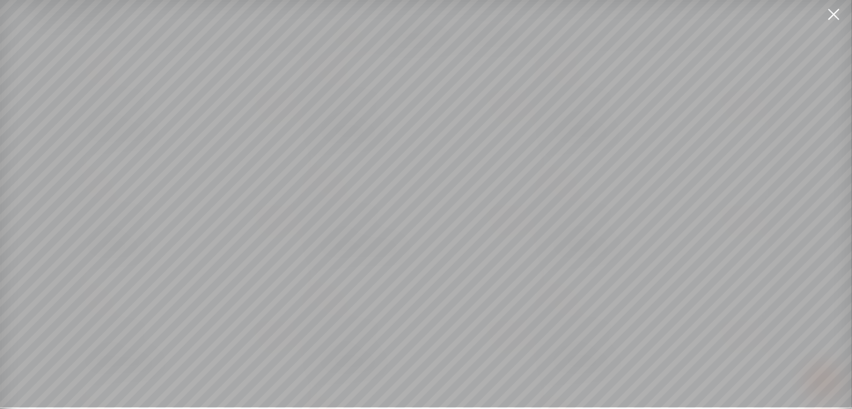
scroll to position [8, 0]
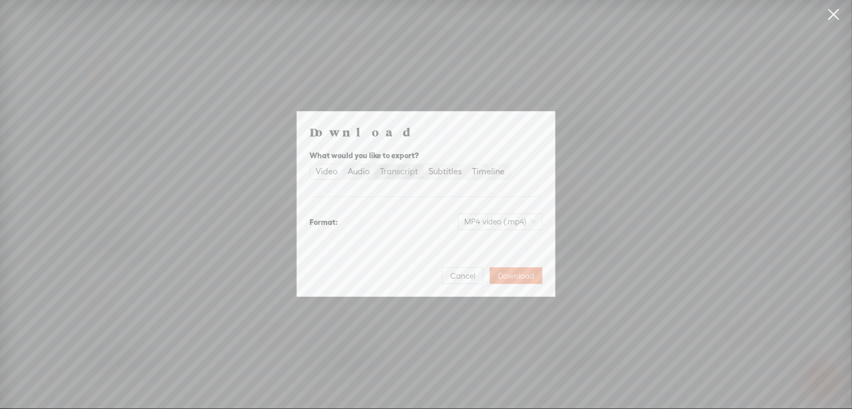
click at [392, 169] on div "Transcript" at bounding box center [399, 172] width 38 height 14
click at [375, 165] on input "Transcript" at bounding box center [375, 165] width 0 height 0
click at [504, 222] on span "Plain text (.txt)" at bounding box center [506, 222] width 59 height 16
click at [515, 283] on div "Best for editing, formatted" at bounding box center [491, 285] width 86 height 8
click at [519, 274] on span "Download" at bounding box center [516, 276] width 36 height 10
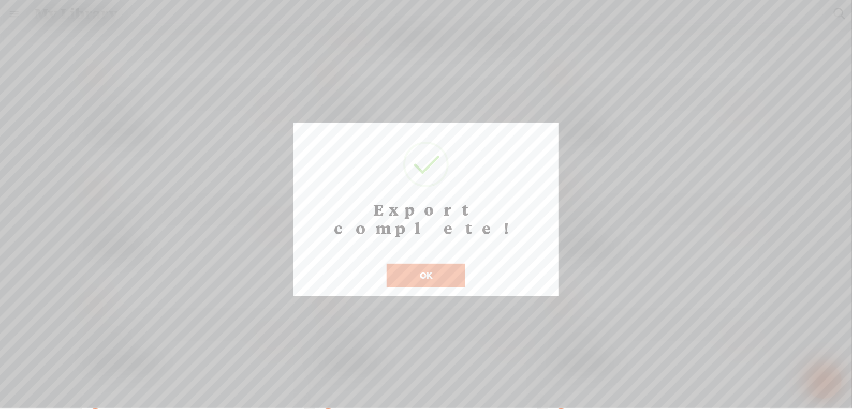
scroll to position [8, 0]
click at [423, 264] on button "OK" at bounding box center [426, 276] width 79 height 24
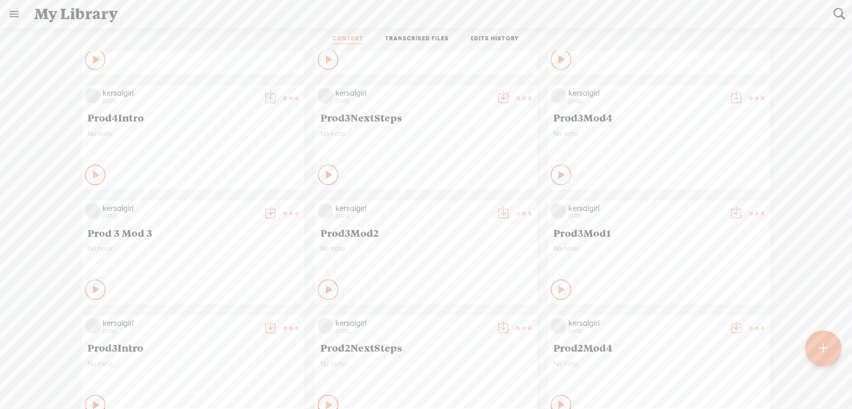
scroll to position [5035, 0]
click at [286, 216] on t at bounding box center [291, 216] width 14 height 14
click at [247, 320] on link "Download as..." at bounding box center [234, 322] width 104 height 24
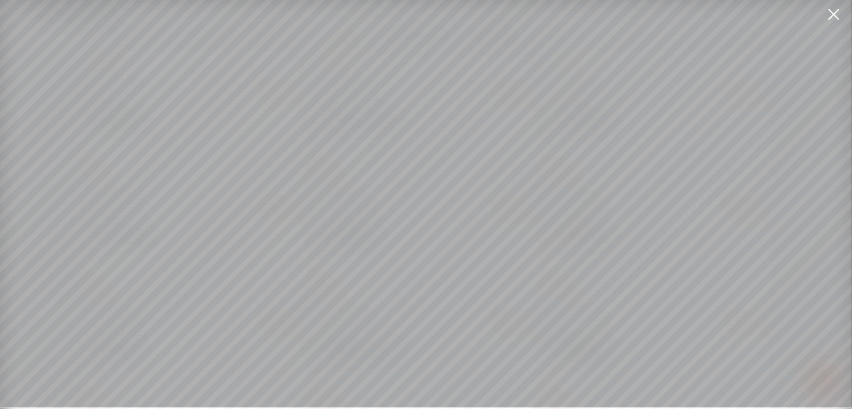
scroll to position [8, 0]
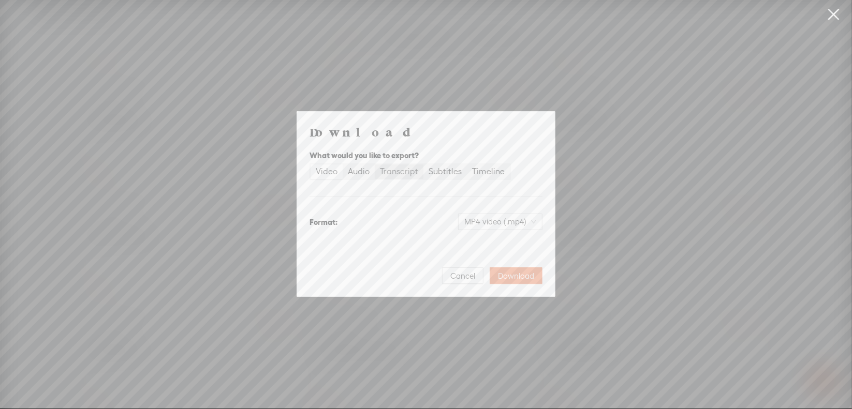
click at [385, 177] on div "Transcript" at bounding box center [399, 172] width 38 height 14
click at [375, 165] on input "Transcript" at bounding box center [375, 165] width 0 height 0
click at [500, 223] on span "Plain text (.txt)" at bounding box center [506, 222] width 59 height 16
click at [493, 281] on div "Best for editing, formatted" at bounding box center [491, 285] width 86 height 8
click at [511, 276] on span "Download" at bounding box center [516, 276] width 36 height 10
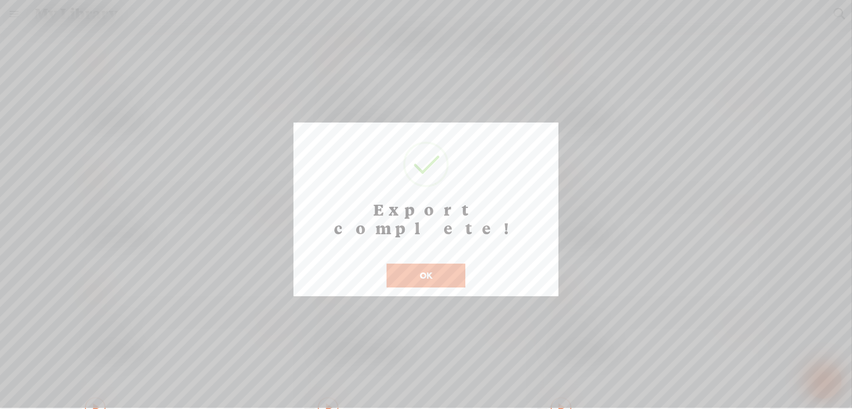
scroll to position [8, 0]
click at [404, 264] on button "OK" at bounding box center [426, 276] width 79 height 24
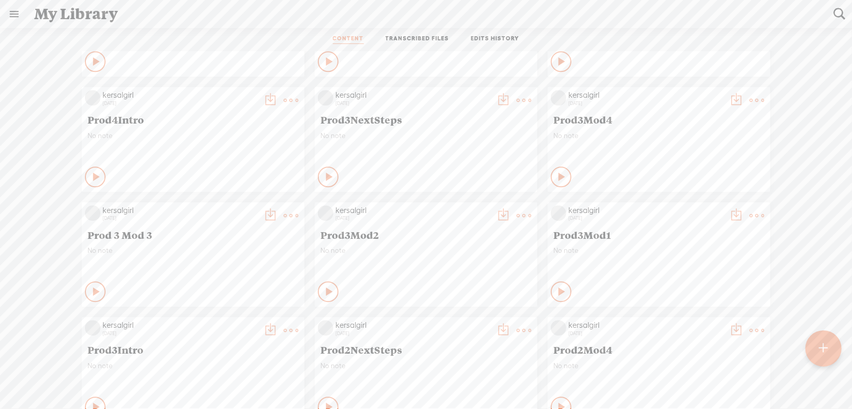
click at [518, 214] on t at bounding box center [524, 216] width 14 height 14
click at [470, 325] on link "Download as..." at bounding box center [467, 322] width 104 height 24
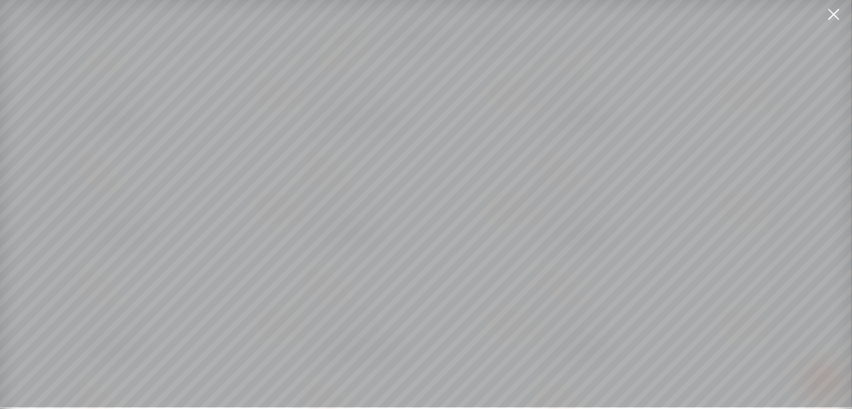
scroll to position [8, 0]
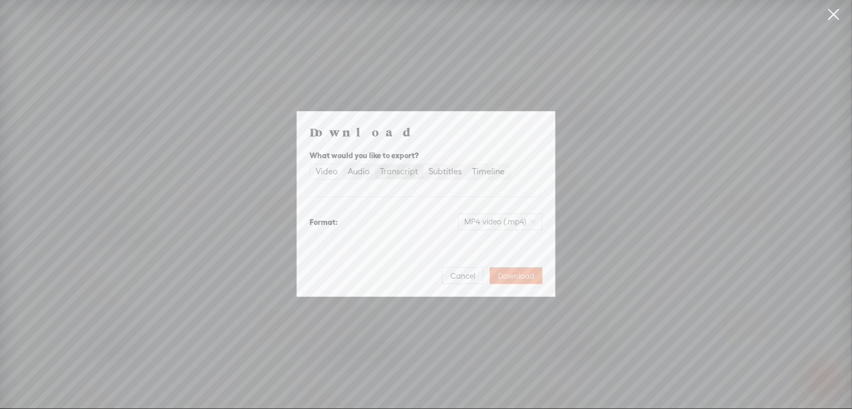
click at [393, 169] on div "Transcript" at bounding box center [399, 172] width 38 height 14
click at [375, 165] on input "Transcript" at bounding box center [375, 165] width 0 height 0
click at [509, 223] on span "Plain text (.txt)" at bounding box center [506, 222] width 59 height 16
click at [502, 281] on div "Best for editing, formatted" at bounding box center [491, 285] width 86 height 8
click at [517, 272] on span "Download" at bounding box center [516, 276] width 36 height 10
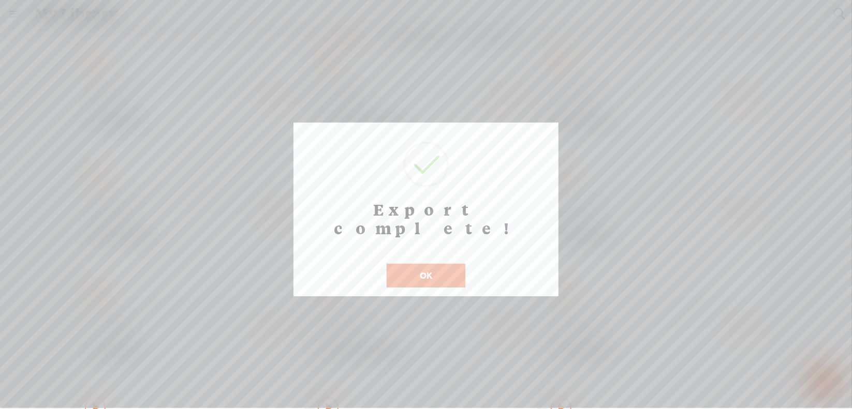
scroll to position [8, 0]
click at [428, 264] on button "OK" at bounding box center [426, 276] width 79 height 24
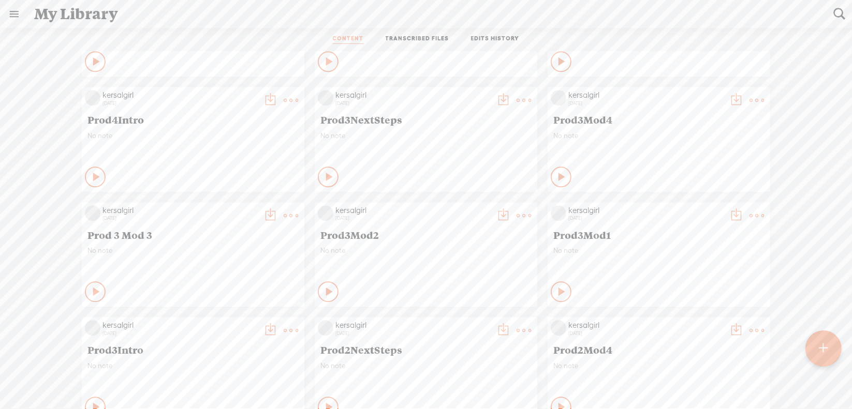
click at [750, 102] on t at bounding box center [757, 100] width 14 height 14
click at [702, 205] on link "Download as..." at bounding box center [700, 207] width 104 height 24
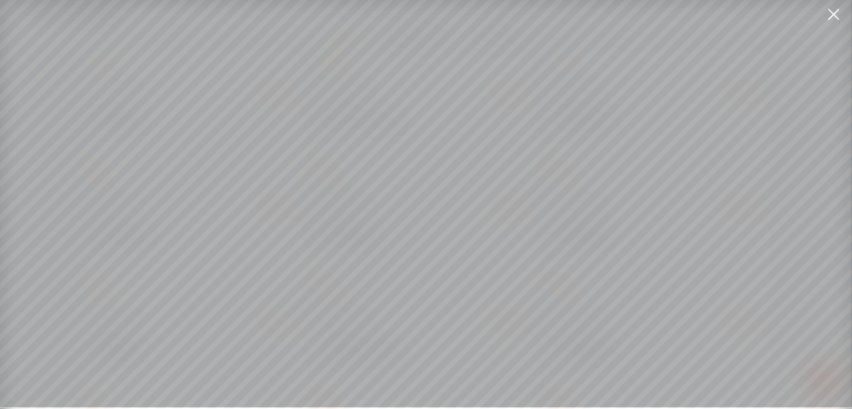
scroll to position [8, 0]
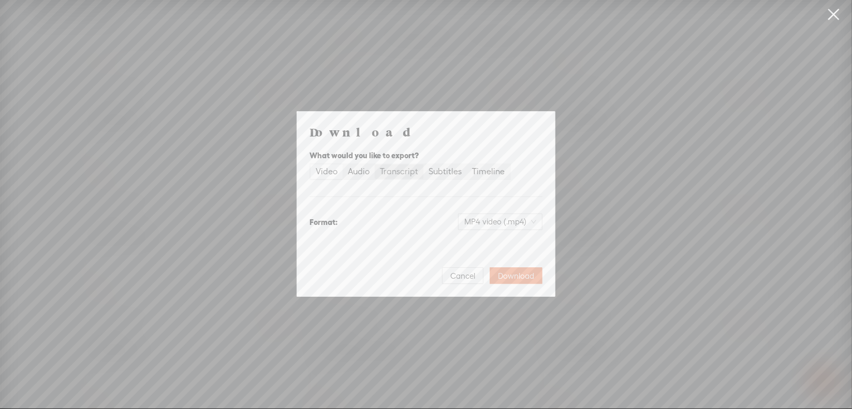
click at [403, 165] on div "Transcript" at bounding box center [399, 172] width 38 height 14
click at [375, 165] on input "Transcript" at bounding box center [375, 165] width 0 height 0
click at [503, 222] on span "Plain text (.txt)" at bounding box center [506, 222] width 59 height 16
click at [502, 273] on div "Microsoft Word (.docx)" at bounding box center [491, 273] width 86 height 10
click at [516, 273] on span "Download" at bounding box center [516, 276] width 36 height 10
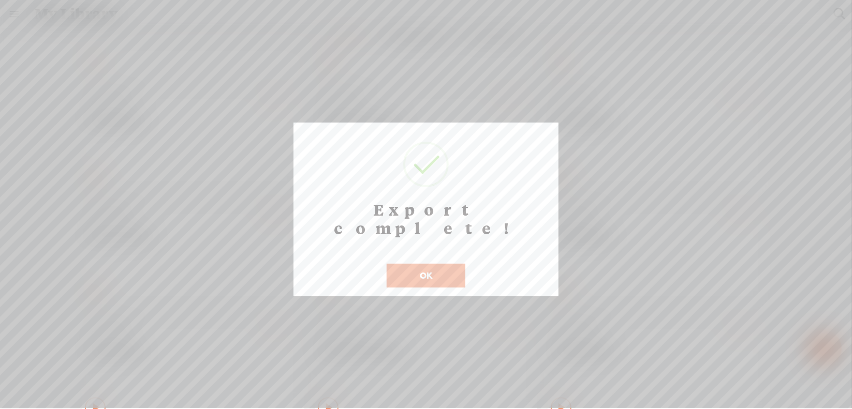
scroll to position [8, 0]
click at [425, 264] on button "OK" at bounding box center [426, 276] width 79 height 24
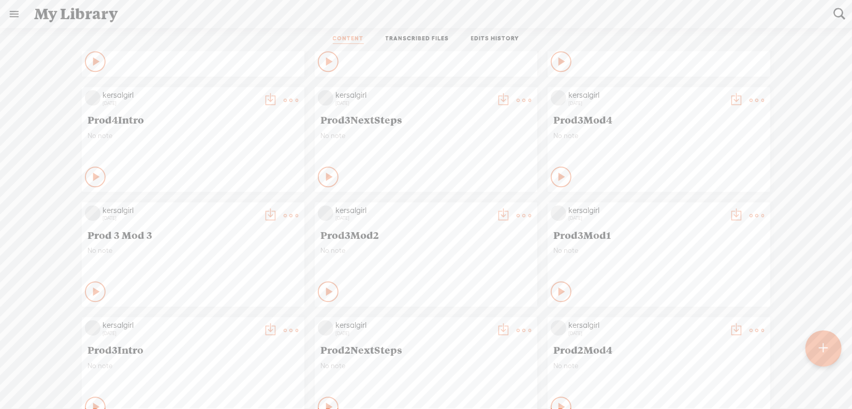
click at [517, 99] on t at bounding box center [524, 100] width 14 height 14
click at [462, 205] on link "Download as..." at bounding box center [467, 207] width 104 height 24
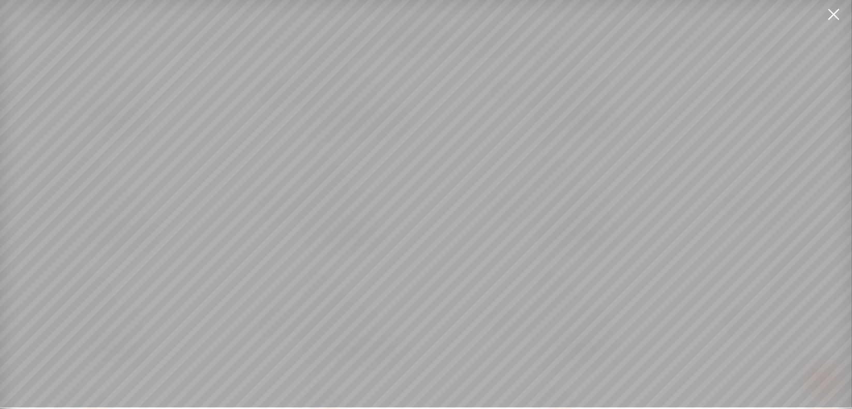
scroll to position [8, 0]
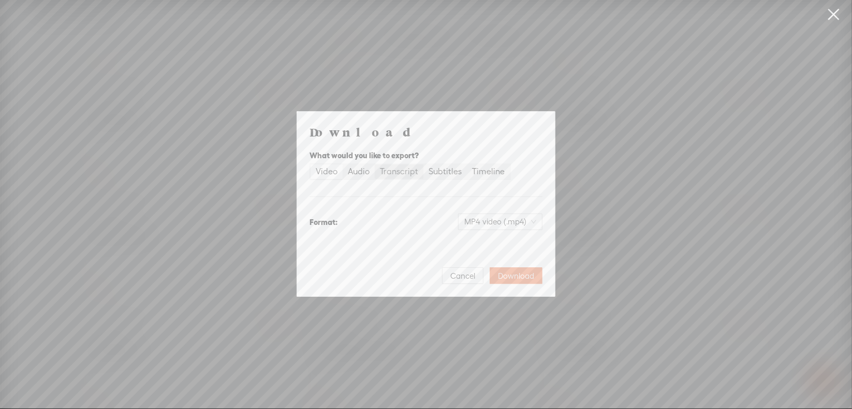
click at [410, 169] on div "Transcript" at bounding box center [399, 172] width 38 height 14
click at [375, 165] on input "Transcript" at bounding box center [375, 165] width 0 height 0
click at [502, 222] on span "Plain text (.txt)" at bounding box center [506, 222] width 59 height 16
click at [509, 282] on div "Best for editing, formatted" at bounding box center [491, 285] width 86 height 8
click at [508, 276] on span "Download" at bounding box center [516, 276] width 36 height 10
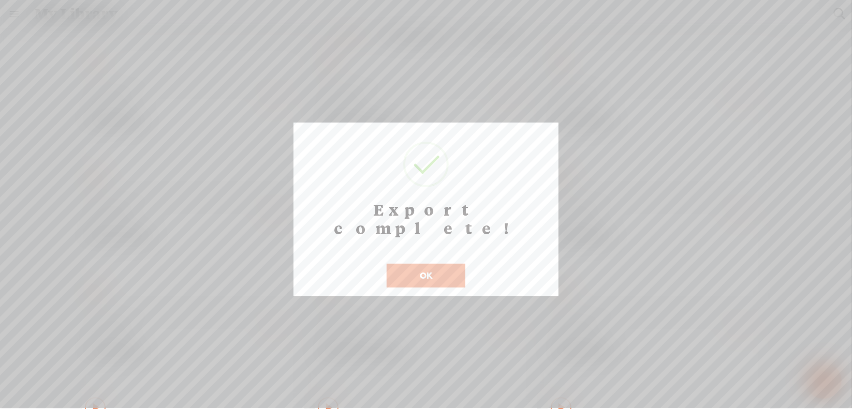
scroll to position [8, 0]
click at [437, 264] on button "OK" at bounding box center [426, 276] width 79 height 24
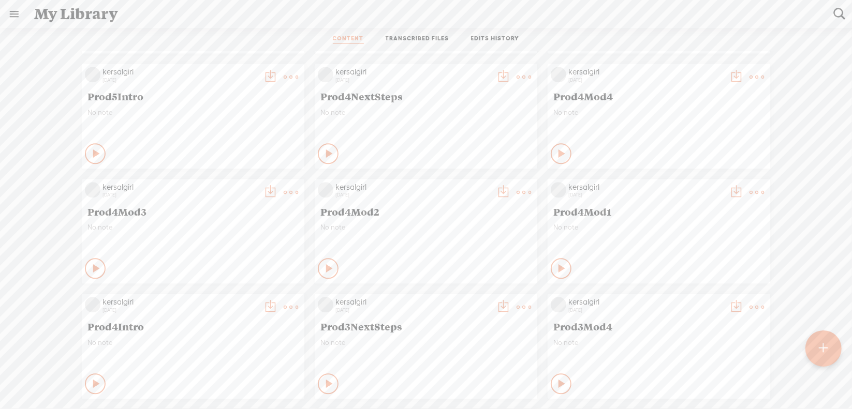
scroll to position [4621, 0]
